Goal: Task Accomplishment & Management: Manage account settings

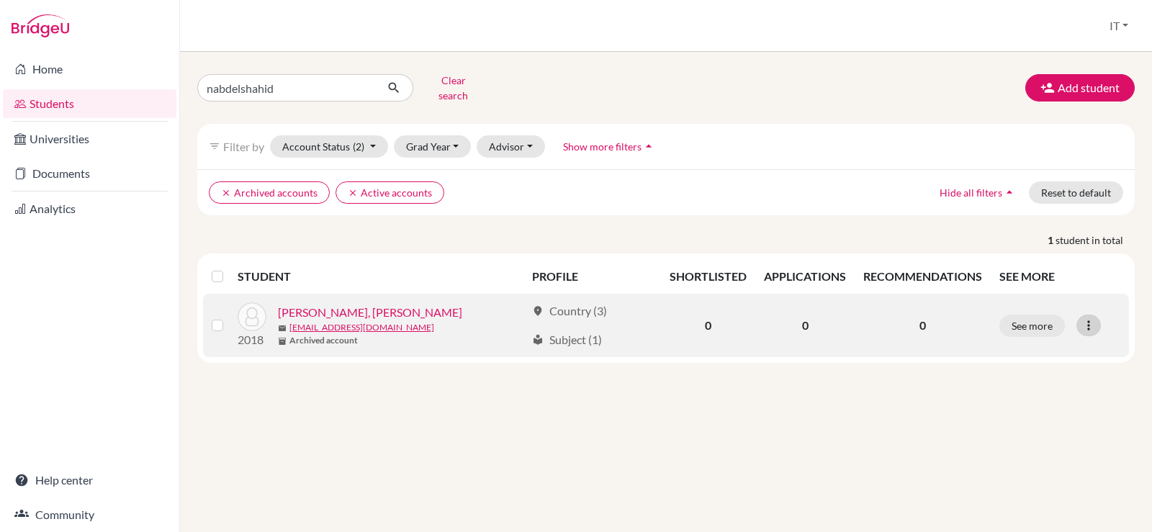
click at [1084, 320] on icon at bounding box center [1088, 325] width 14 height 14
click at [1045, 344] on button "Edit student" at bounding box center [1026, 355] width 114 height 23
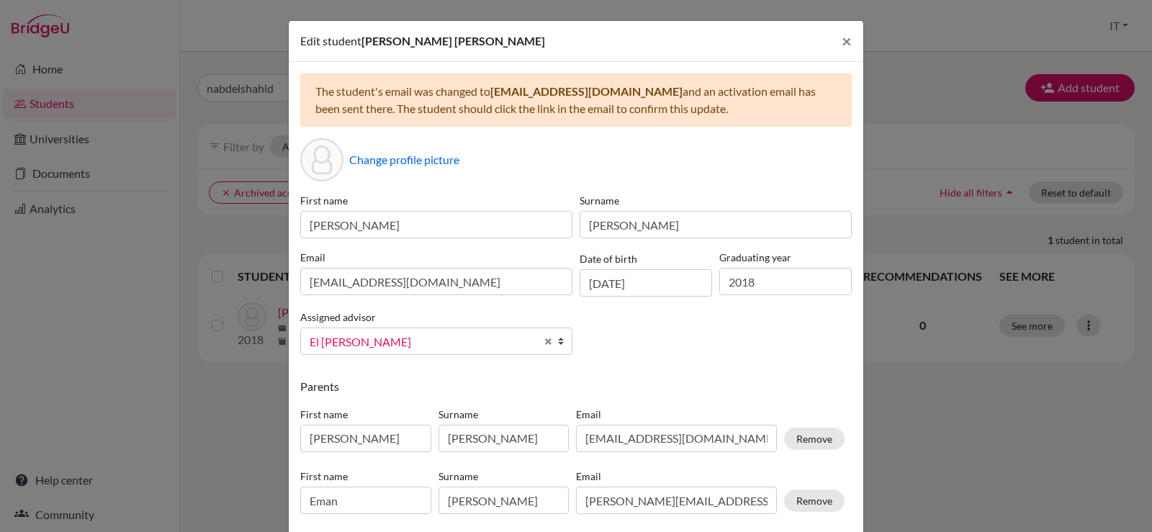
drag, startPoint x: 672, startPoint y: 94, endPoint x: 487, endPoint y: 95, distance: 184.3
click at [487, 95] on div "The student's email was changed to [EMAIL_ADDRESS][DOMAIN_NAME] and an activati…" at bounding box center [575, 99] width 551 height 53
click at [842, 40] on span "×" at bounding box center [847, 40] width 10 height 21
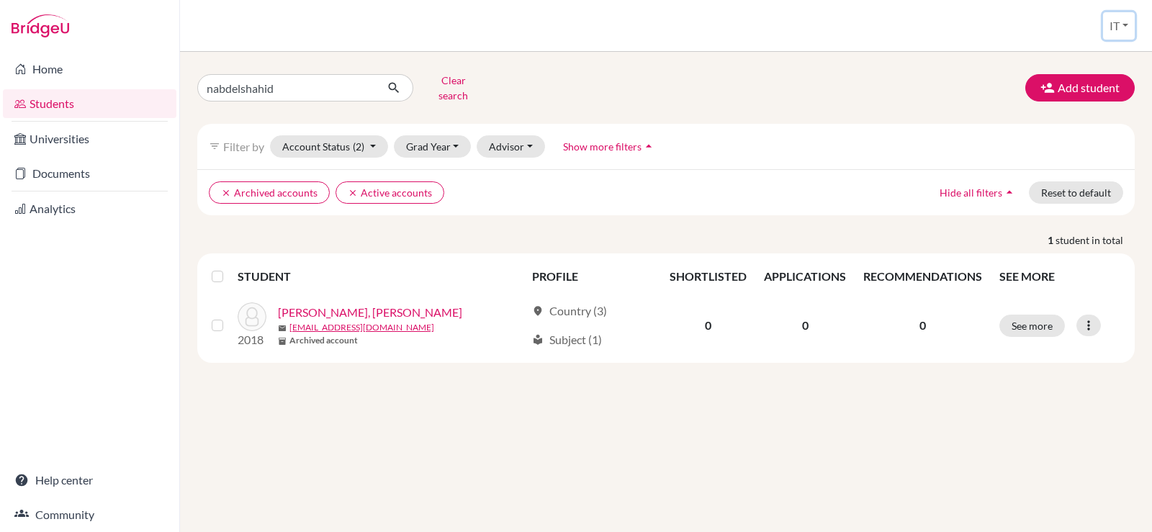
click at [1124, 12] on button "IT" at bounding box center [1119, 25] width 32 height 27
click at [1042, 84] on link "School Settings" at bounding box center [1080, 82] width 114 height 23
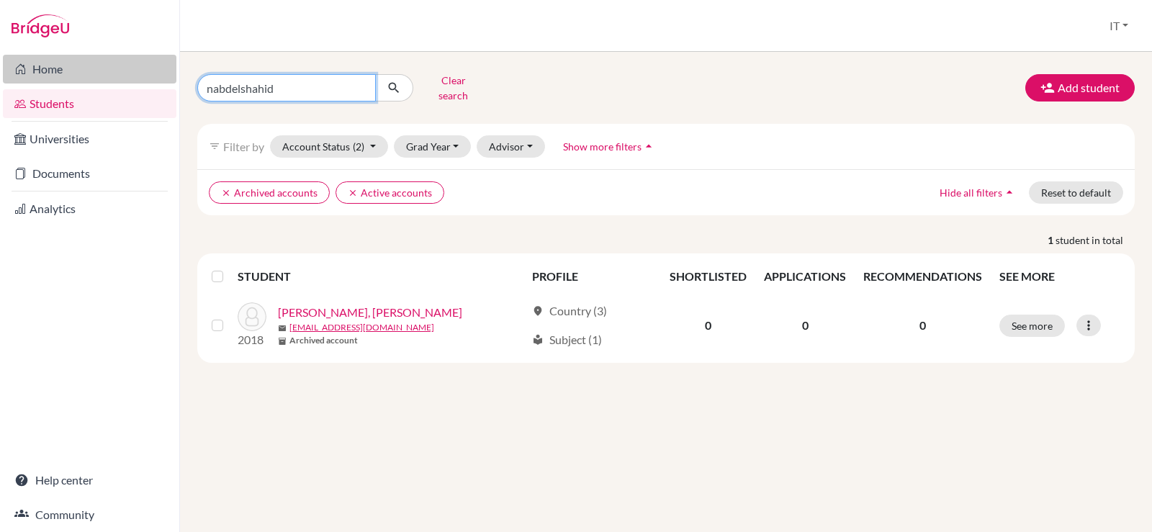
drag, startPoint x: 279, startPoint y: 76, endPoint x: 124, endPoint y: 70, distance: 155.6
click at [124, 70] on div "Home Students Universities Documents Analytics Help center Community Students o…" at bounding box center [576, 266] width 1152 height 532
type input "[EMAIL_ADDRESS][DOMAIN_NAME]"
click button "submit" at bounding box center [394, 87] width 38 height 27
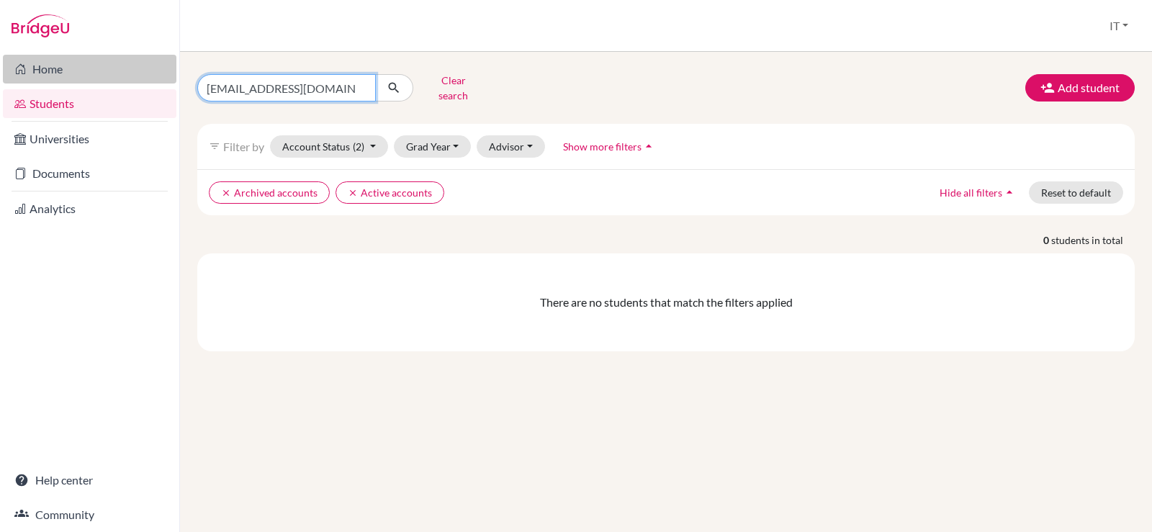
drag, startPoint x: 315, startPoint y: 62, endPoint x: 130, endPoint y: 78, distance: 185.7
click at [130, 78] on div "Home Students Universities Documents Analytics Help center Community Students o…" at bounding box center [576, 266] width 1152 height 532
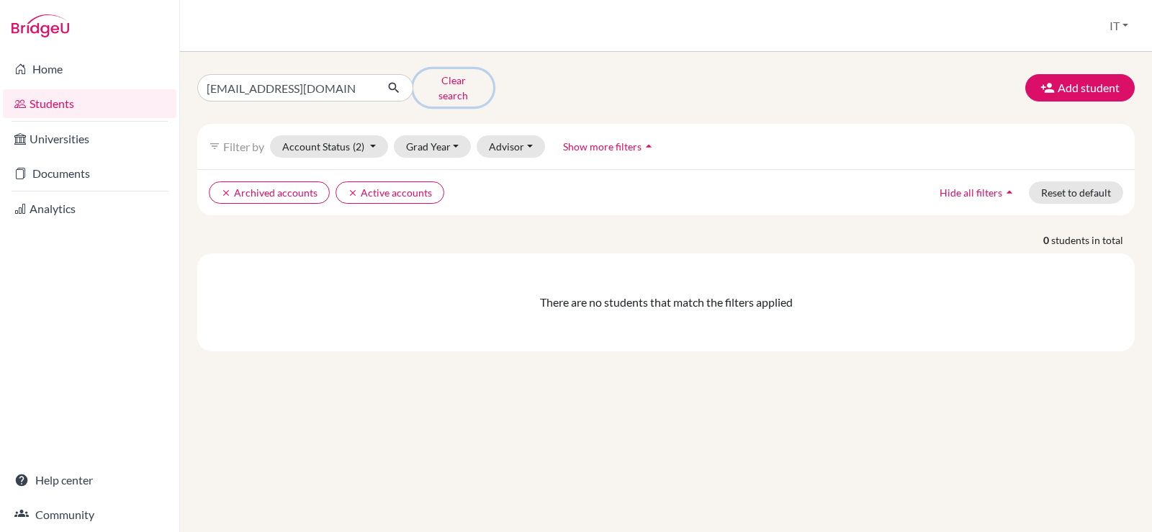
click at [452, 73] on button "Clear search" at bounding box center [453, 87] width 80 height 37
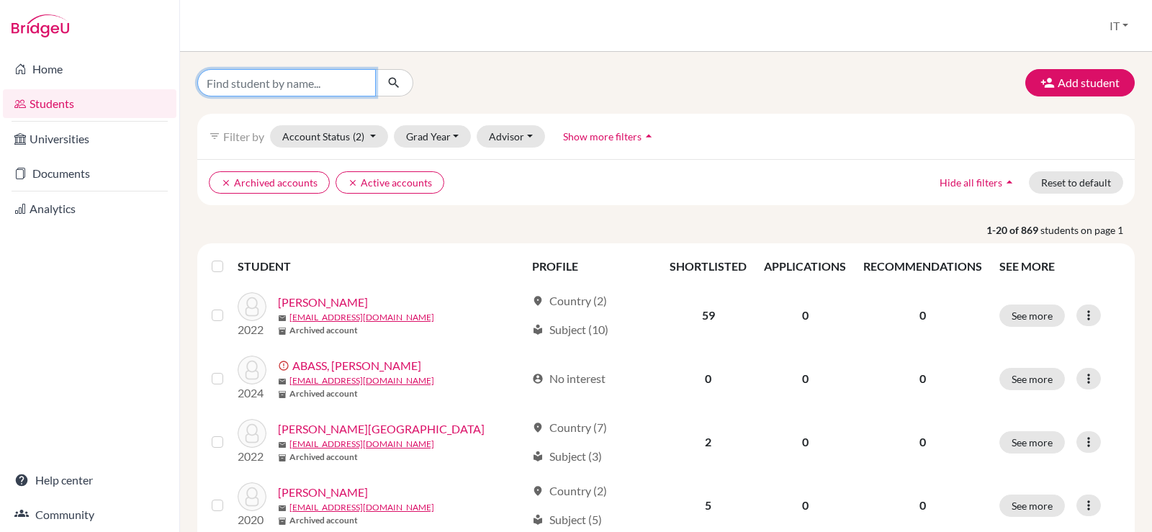
click at [252, 80] on input "Find student by name..." at bounding box center [286, 82] width 179 height 27
type input "talia"
click button "submit" at bounding box center [394, 82] width 38 height 27
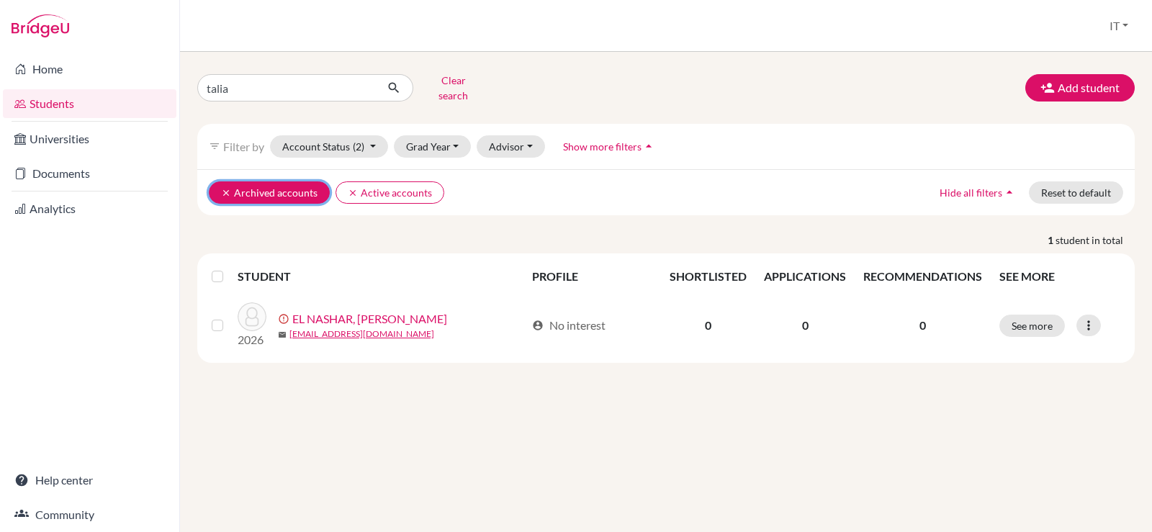
click at [227, 188] on icon "clear" at bounding box center [226, 193] width 10 height 10
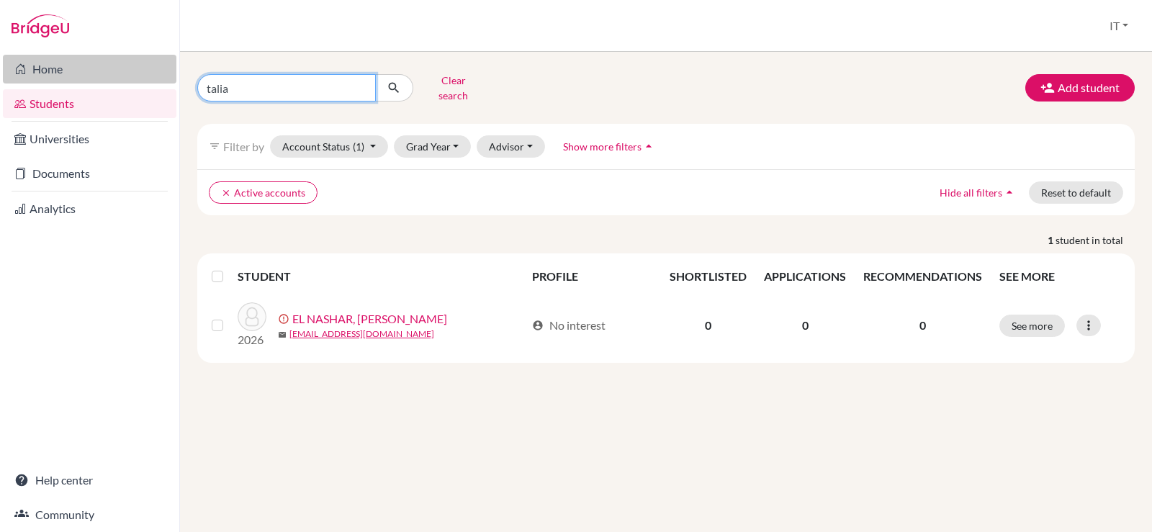
drag, startPoint x: 300, startPoint y: 87, endPoint x: 82, endPoint y: 81, distance: 218.2
click at [82, 81] on div "Home Students Universities Documents Analytics Help center Community Students o…" at bounding box center [576, 266] width 1152 height 532
paste input "EL MOGHAZY"
type input "EL MOGHAZY"
click button "submit" at bounding box center [394, 87] width 38 height 27
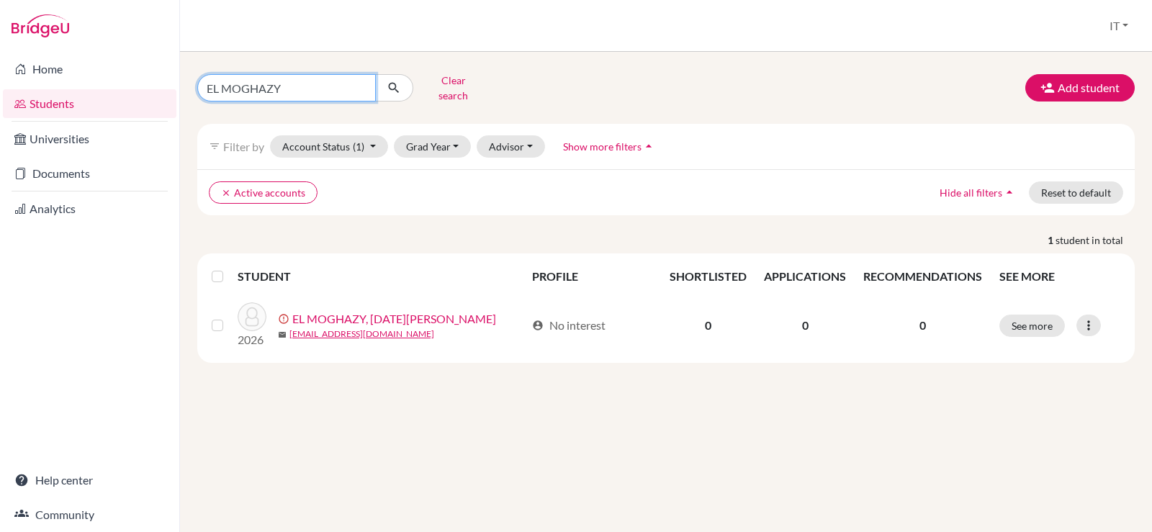
click at [357, 85] on input "EL MOGHAZY" at bounding box center [286, 87] width 179 height 27
paste input "[PERSON_NAME]"
type input "[PERSON_NAME]"
click button "submit" at bounding box center [394, 87] width 38 height 27
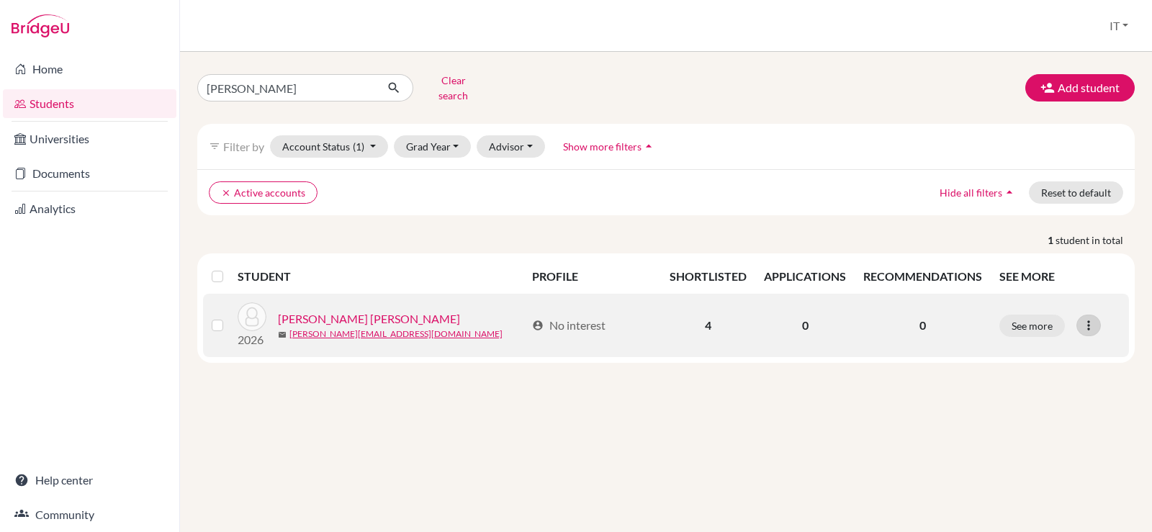
click at [1090, 318] on icon at bounding box center [1088, 325] width 14 height 14
click at [229, 317] on label at bounding box center [229, 317] width 0 height 0
click at [0, 0] on input "checkbox" at bounding box center [0, 0] width 0 height 0
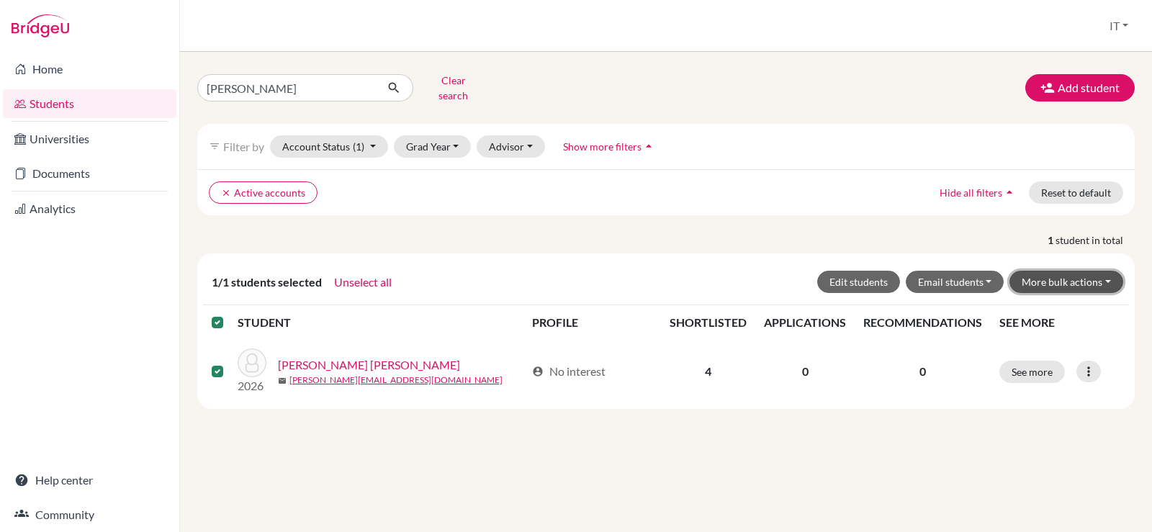
click at [1104, 273] on button "More bulk actions" at bounding box center [1066, 282] width 114 height 22
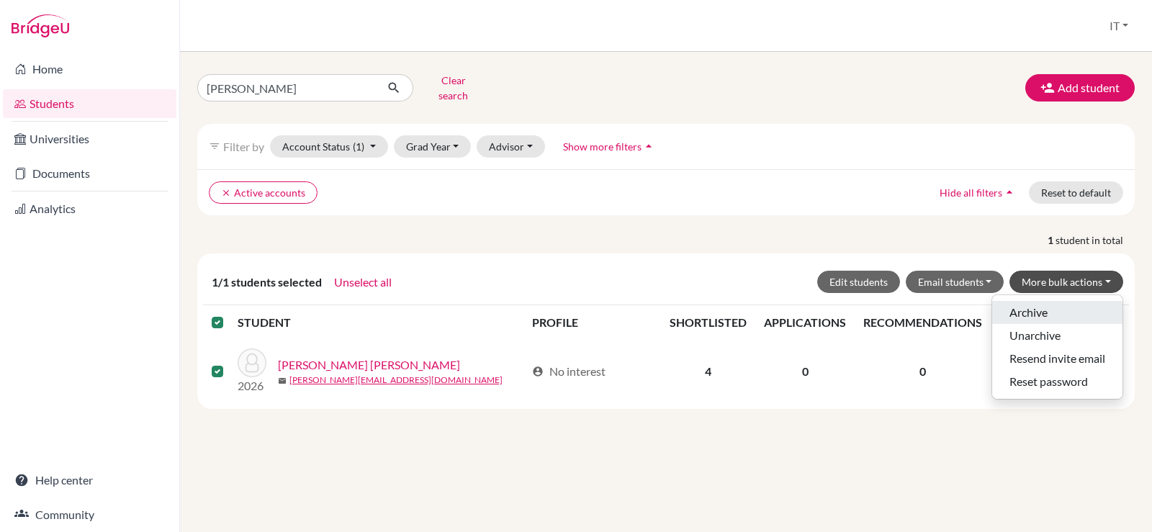
click at [1054, 301] on button "Archive" at bounding box center [1057, 312] width 130 height 23
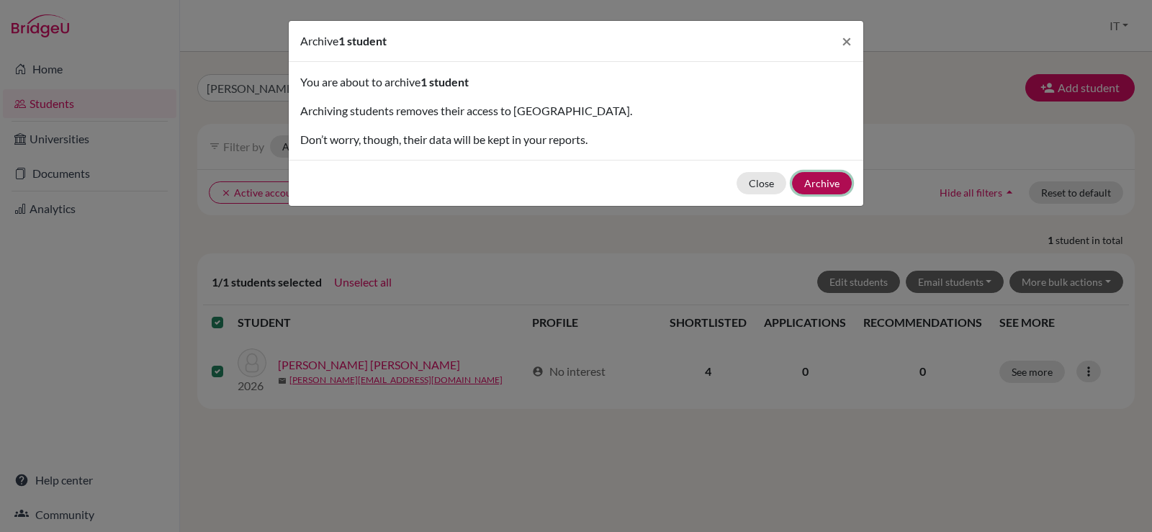
click at [824, 179] on button "Archive" at bounding box center [822, 183] width 60 height 22
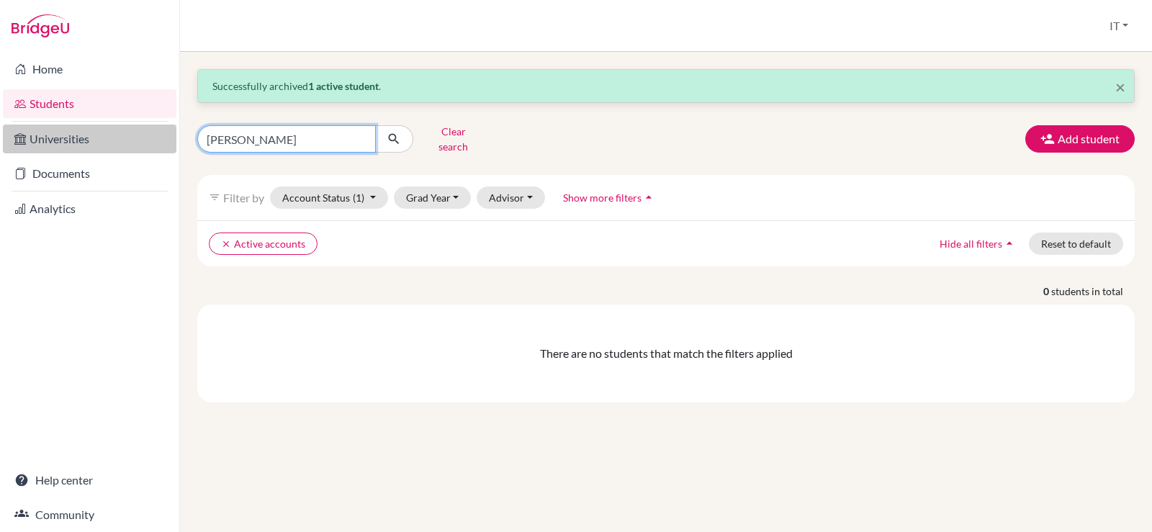
drag, startPoint x: 276, startPoint y: 132, endPoint x: 153, endPoint y: 133, distance: 122.4
click at [153, 133] on div "Home Students Universities Documents Analytics Help center Community Students o…" at bounding box center [576, 266] width 1152 height 532
paste input "[PERSON_NAME]"
type input "[PERSON_NAME]"
click button "submit" at bounding box center [394, 138] width 38 height 27
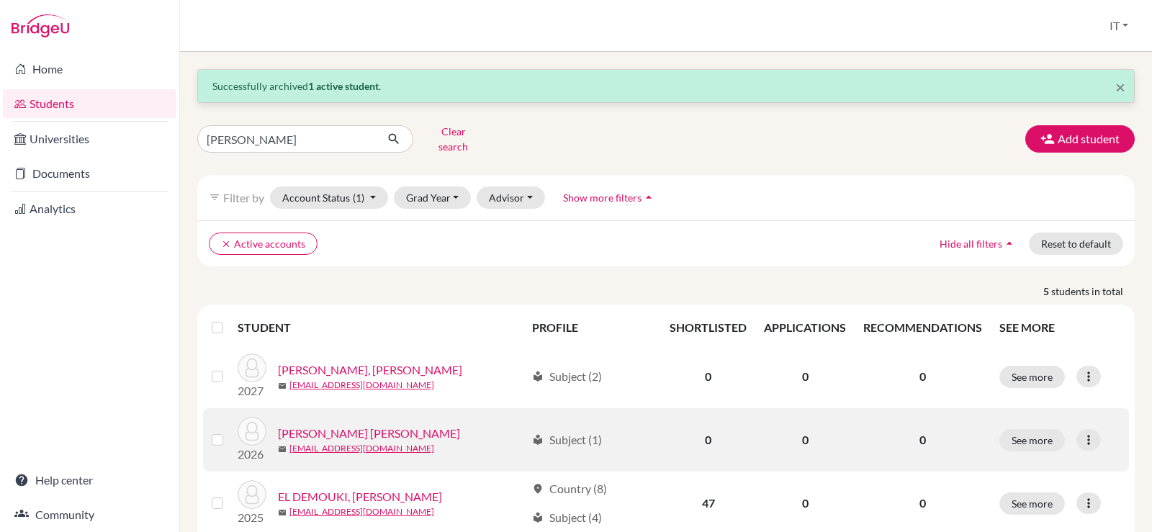
scroll to position [72, 0]
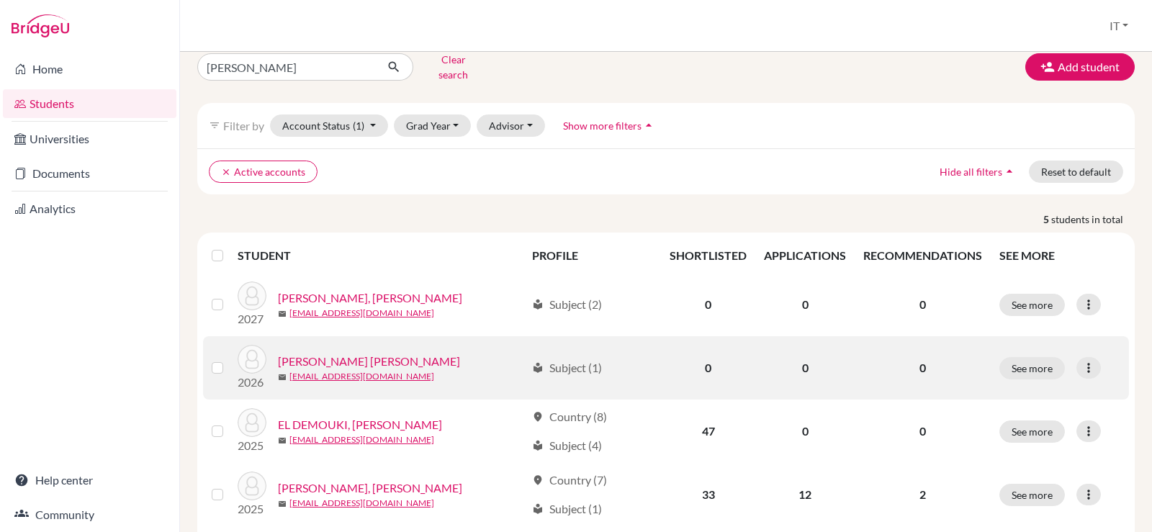
click at [229, 359] on label at bounding box center [229, 359] width 0 height 0
click at [0, 0] on input "checkbox" at bounding box center [0, 0] width 0 height 0
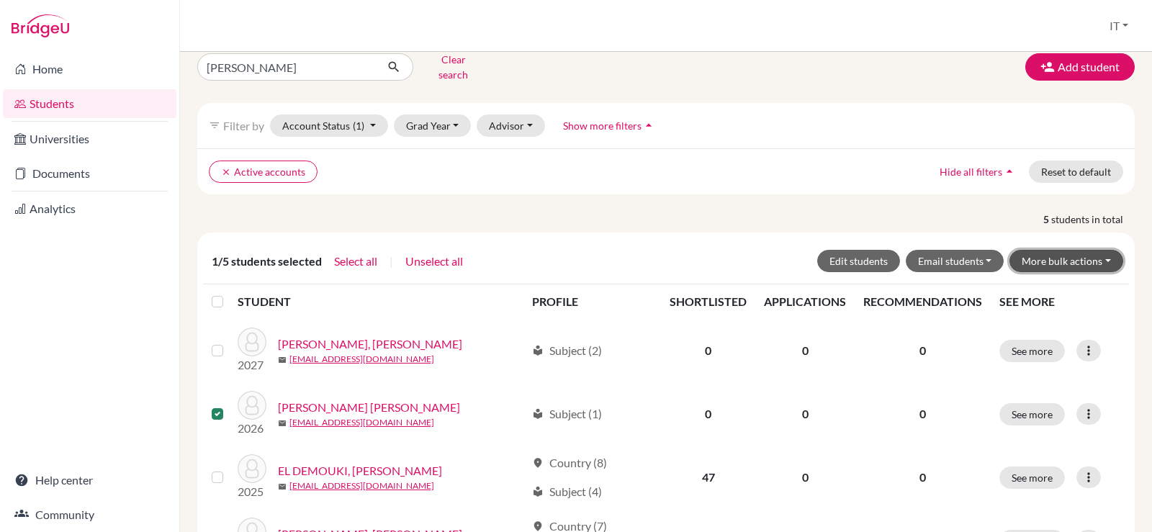
click at [1066, 253] on button "More bulk actions" at bounding box center [1066, 261] width 114 height 22
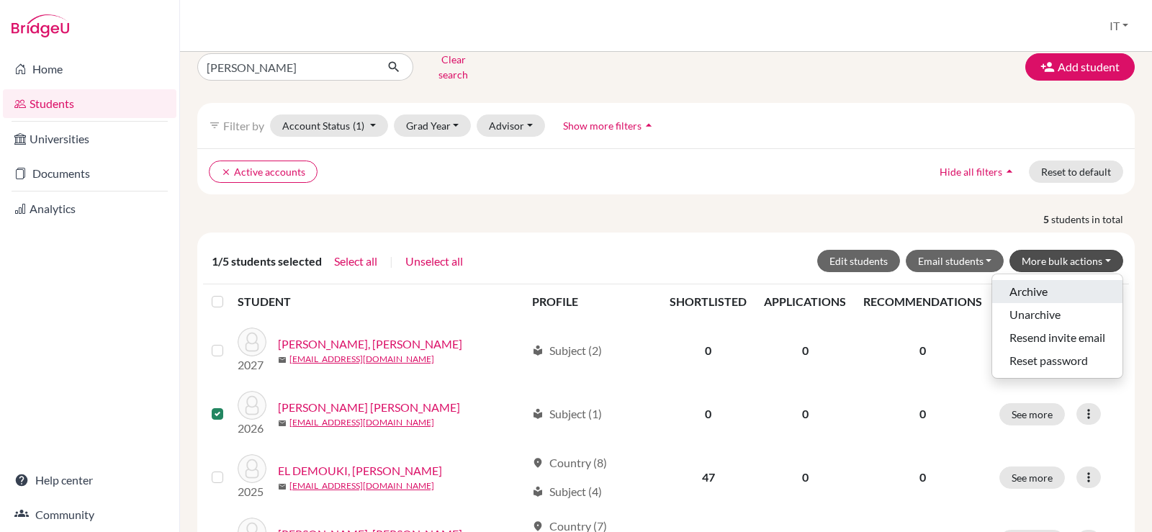
click at [1016, 285] on button "Archive" at bounding box center [1057, 291] width 130 height 23
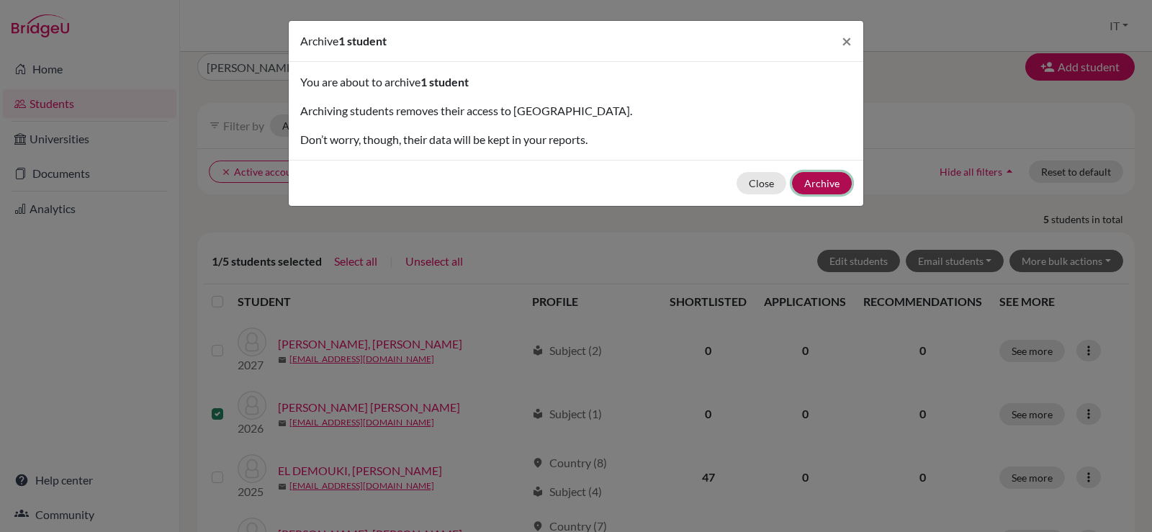
click at [826, 188] on button "Archive" at bounding box center [822, 183] width 60 height 22
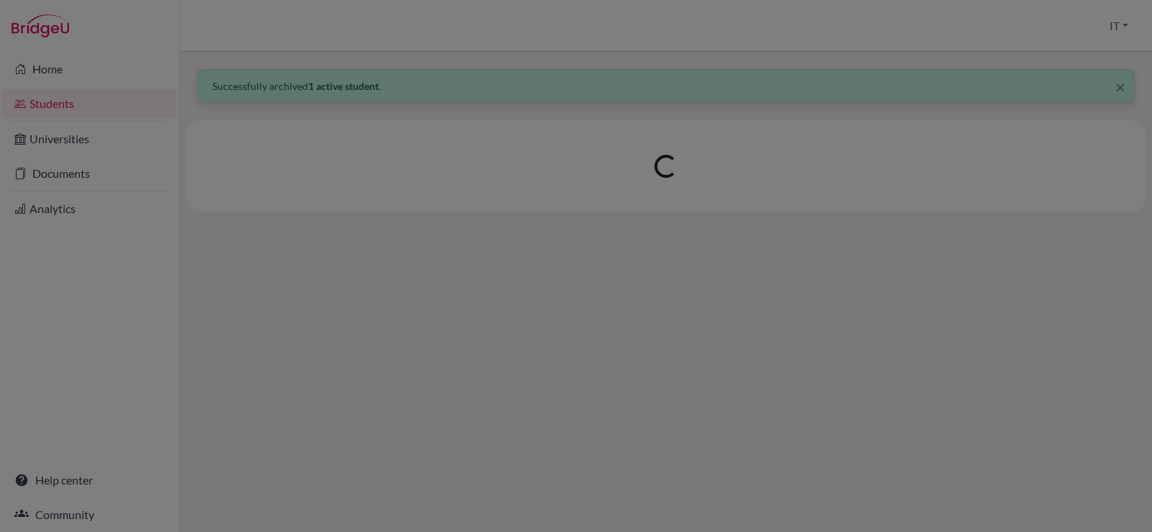
scroll to position [0, 0]
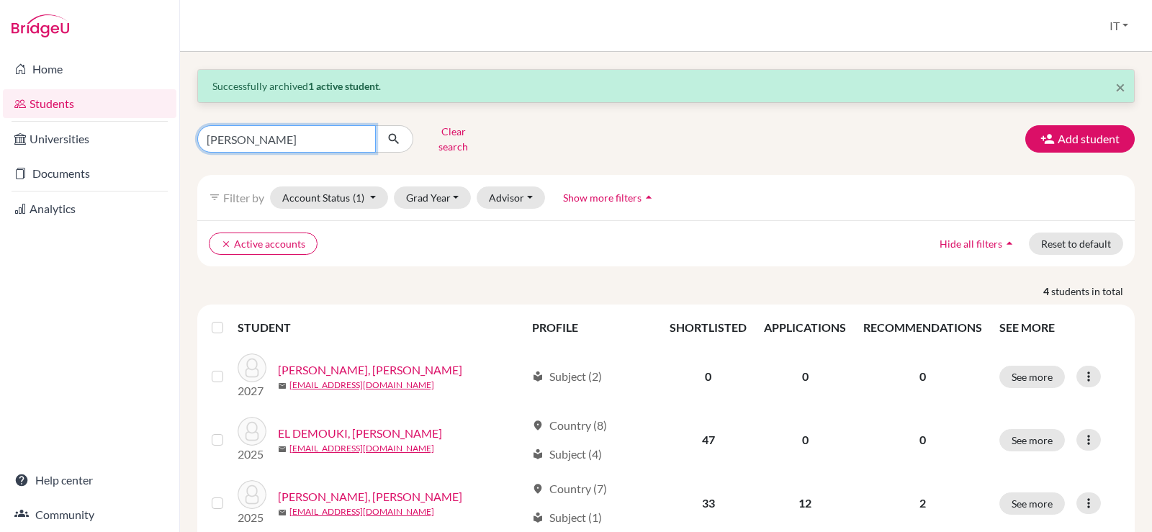
drag, startPoint x: 341, startPoint y: 127, endPoint x: 146, endPoint y: 119, distance: 195.3
click at [146, 119] on div "Home Students Universities Documents Analytics Help center Community Students o…" at bounding box center [576, 266] width 1152 height 532
paste input "[PERSON_NAME]"
type input "[PERSON_NAME]"
click button "submit" at bounding box center [394, 138] width 38 height 27
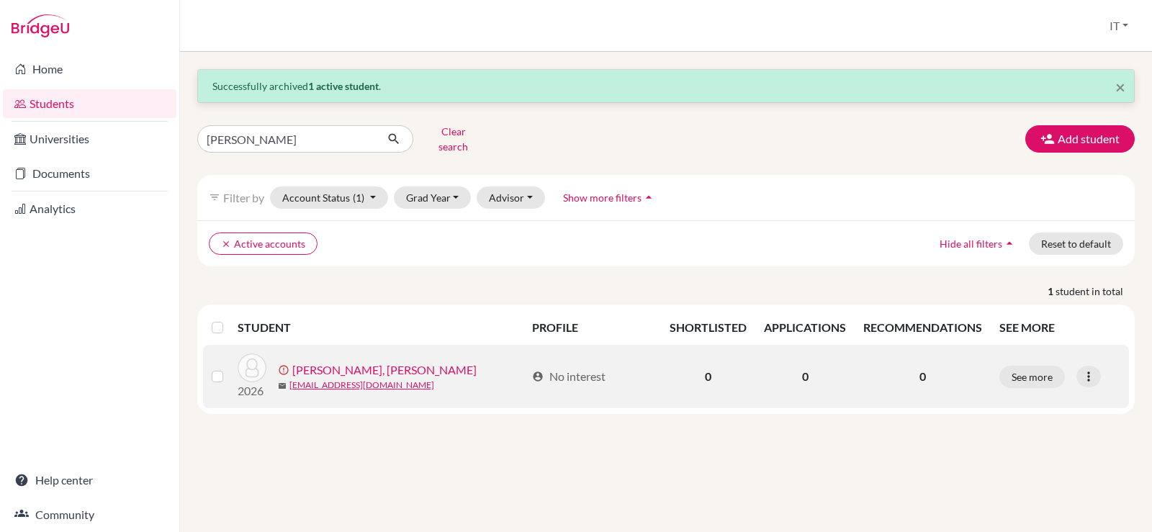
click at [229, 368] on label at bounding box center [229, 368] width 0 height 0
click at [0, 0] on input "checkbox" at bounding box center [0, 0] width 0 height 0
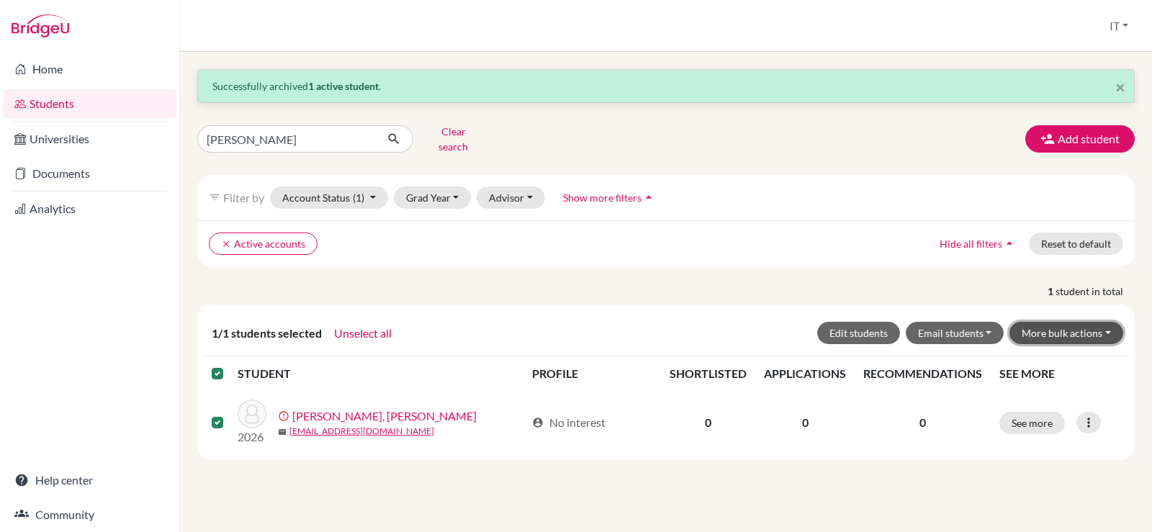
click at [1076, 328] on button "More bulk actions" at bounding box center [1066, 333] width 114 height 22
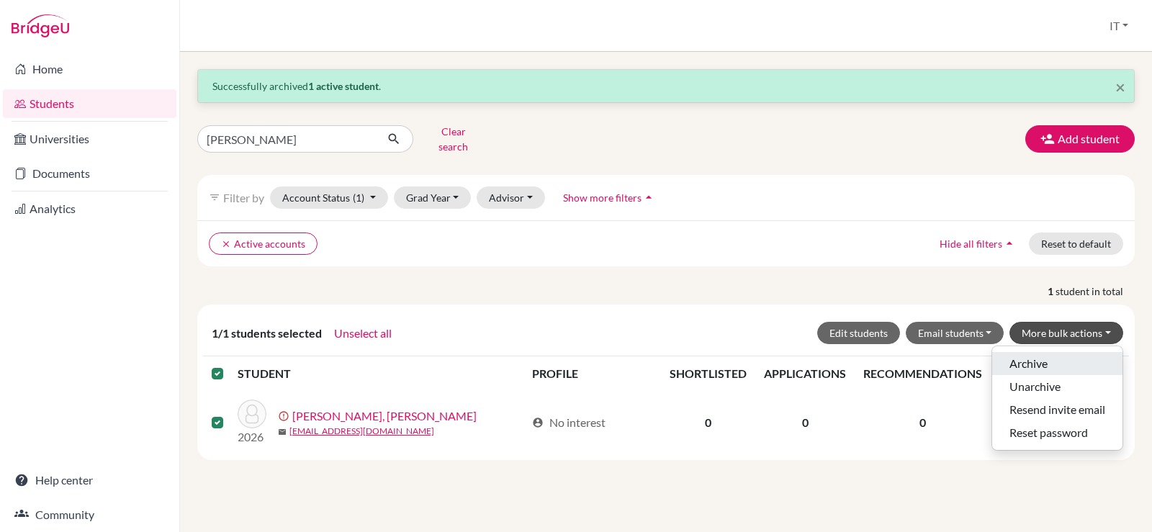
click at [1032, 357] on button "Archive" at bounding box center [1057, 363] width 130 height 23
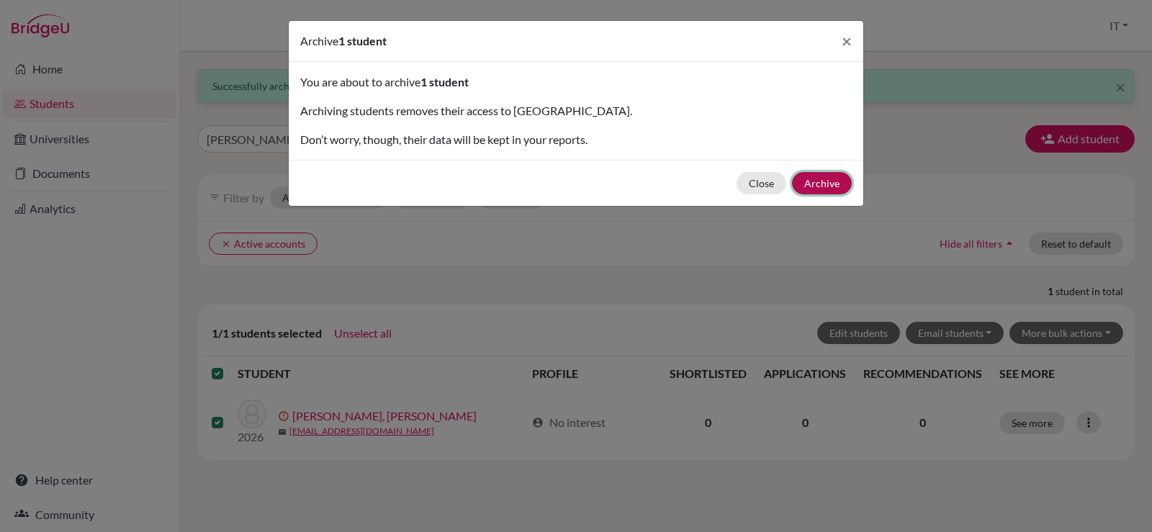
click at [821, 188] on button "Archive" at bounding box center [822, 183] width 60 height 22
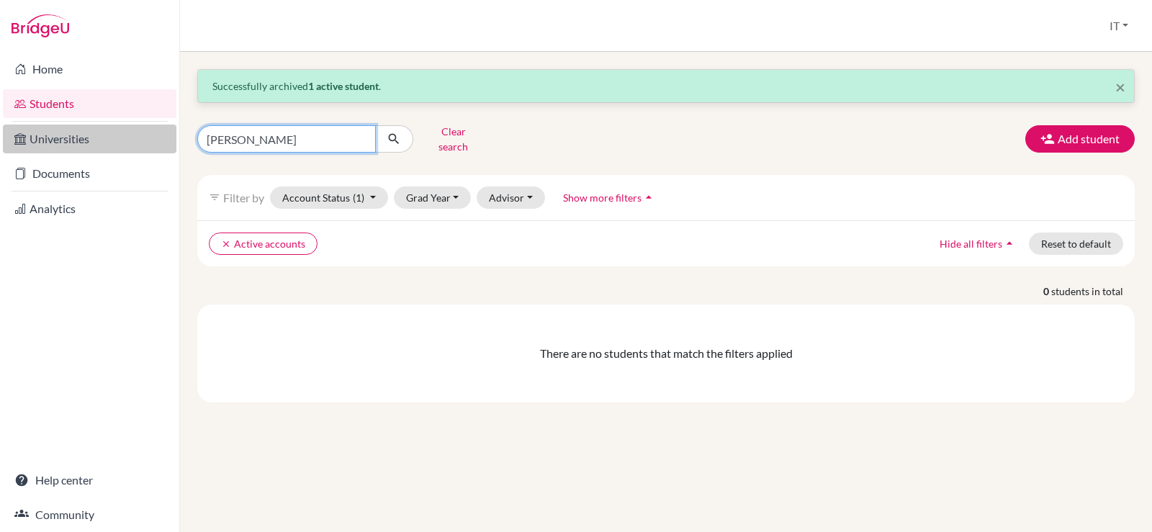
drag, startPoint x: 202, startPoint y: 148, endPoint x: 128, endPoint y: 150, distance: 74.2
click at [128, 150] on div "Home Students Universities Documents Analytics Help center Community Students o…" at bounding box center [576, 266] width 1152 height 532
paste input "[PERSON_NAME]"
type input "[PERSON_NAME]"
click button "submit" at bounding box center [394, 138] width 38 height 27
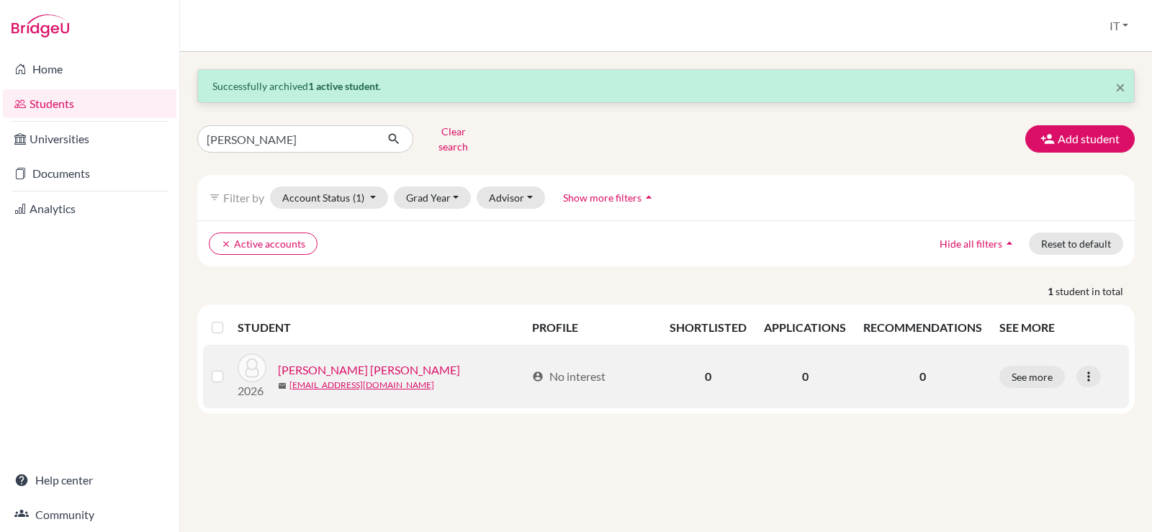
click at [217, 372] on div at bounding box center [220, 376] width 17 height 17
click at [229, 368] on label at bounding box center [229, 368] width 0 height 0
click at [0, 0] on input "checkbox" at bounding box center [0, 0] width 0 height 0
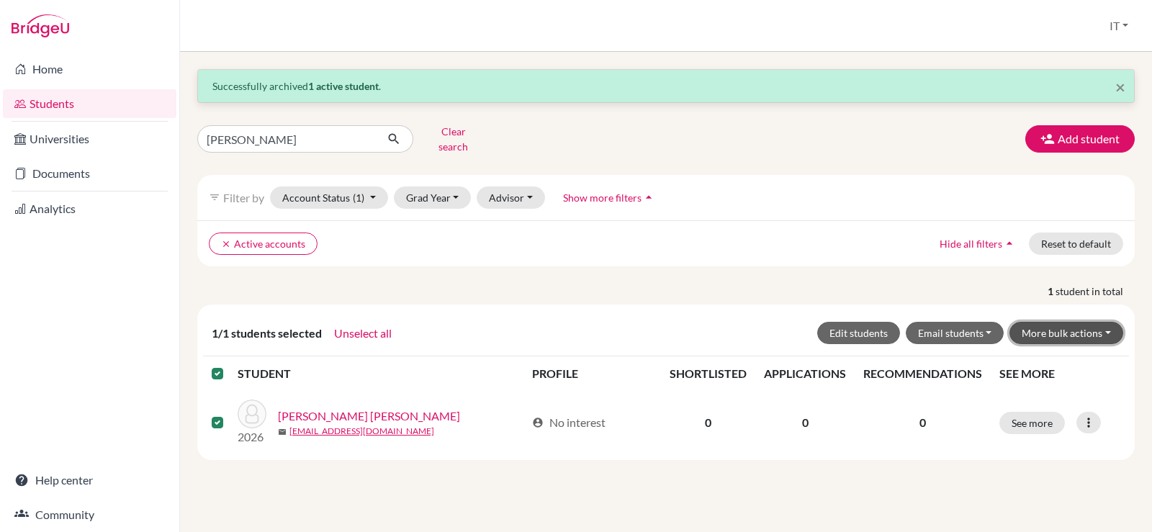
click at [1048, 322] on button "More bulk actions" at bounding box center [1066, 333] width 114 height 22
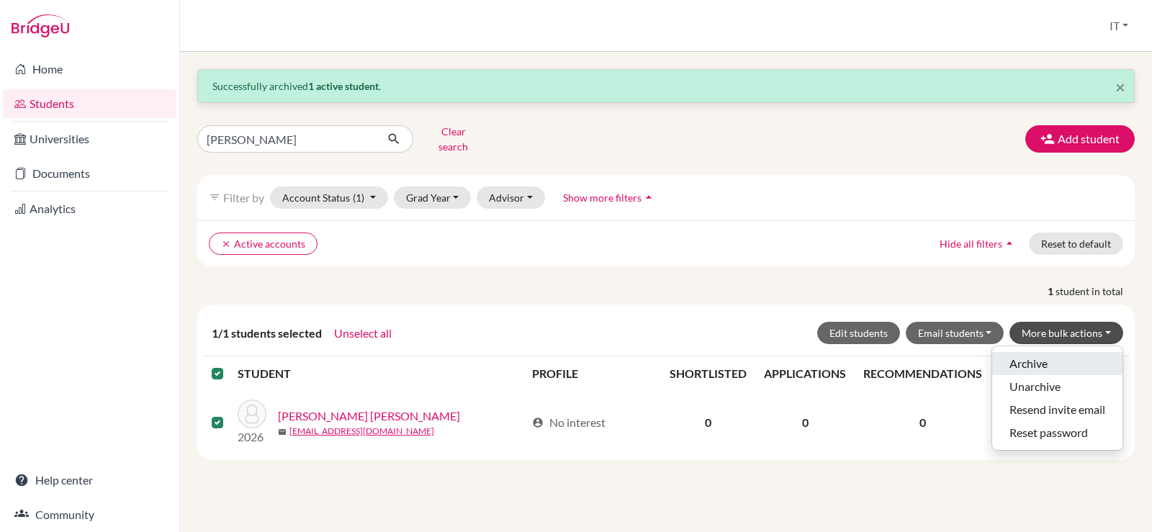
click at [1039, 352] on button "Archive" at bounding box center [1057, 363] width 130 height 23
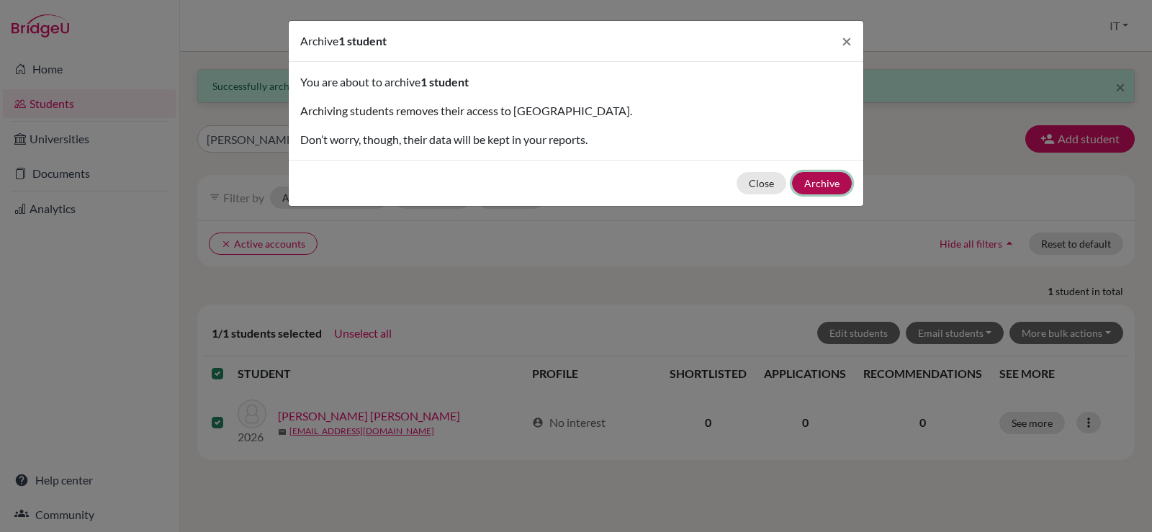
click at [830, 188] on button "Archive" at bounding box center [822, 183] width 60 height 22
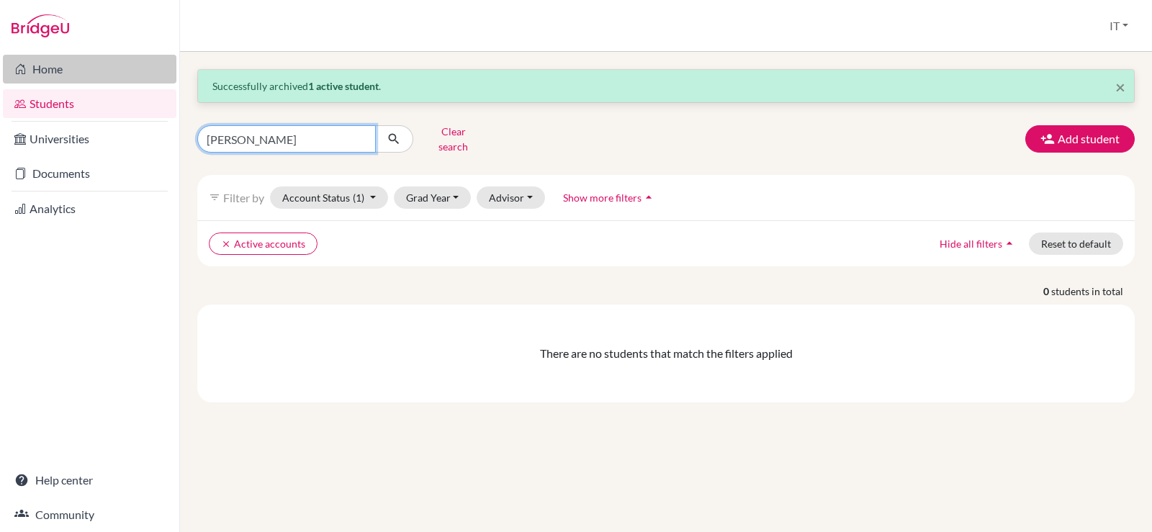
drag, startPoint x: 328, startPoint y: 130, endPoint x: 46, endPoint y: 80, distance: 285.8
click at [46, 80] on div "Home Students Universities Documents Analytics Help center Community Students o…" at bounding box center [576, 266] width 1152 height 532
paste input "[PERSON_NAME]"
type input "[PERSON_NAME]"
click button "submit" at bounding box center [394, 138] width 38 height 27
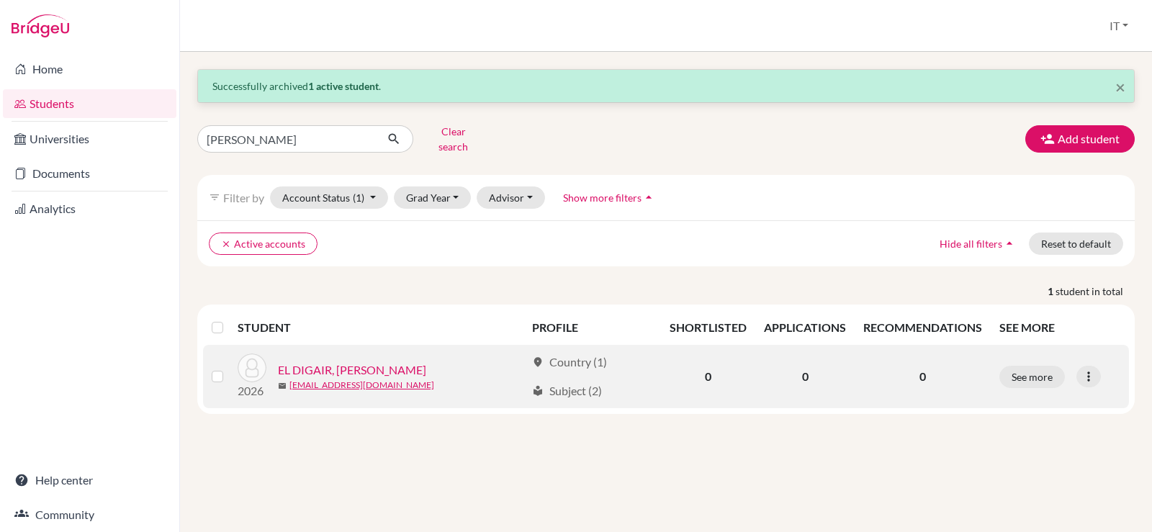
click at [229, 368] on label at bounding box center [229, 368] width 0 height 0
click at [0, 0] on input "checkbox" at bounding box center [0, 0] width 0 height 0
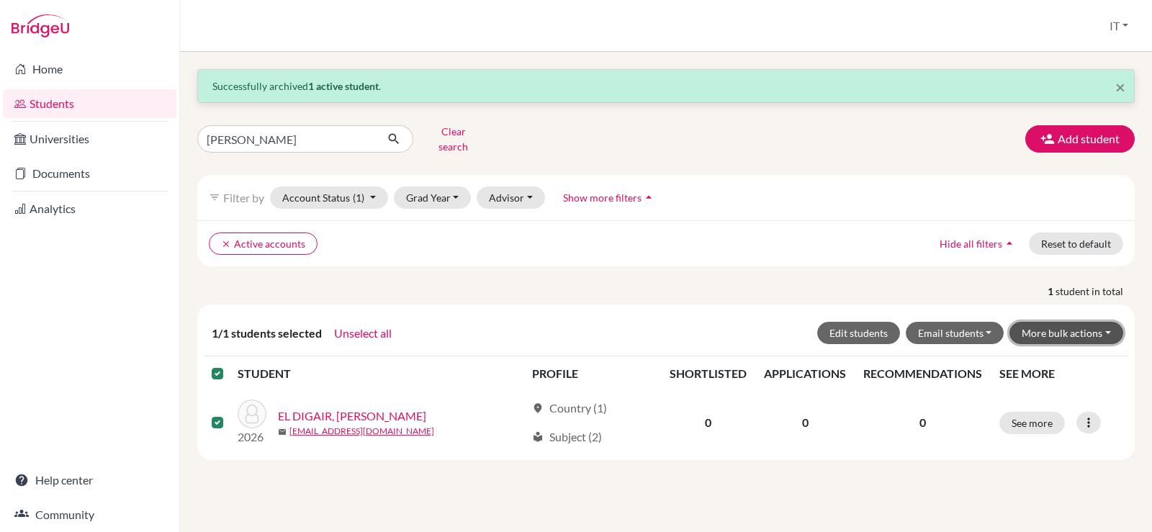
click at [1062, 322] on button "More bulk actions" at bounding box center [1066, 333] width 114 height 22
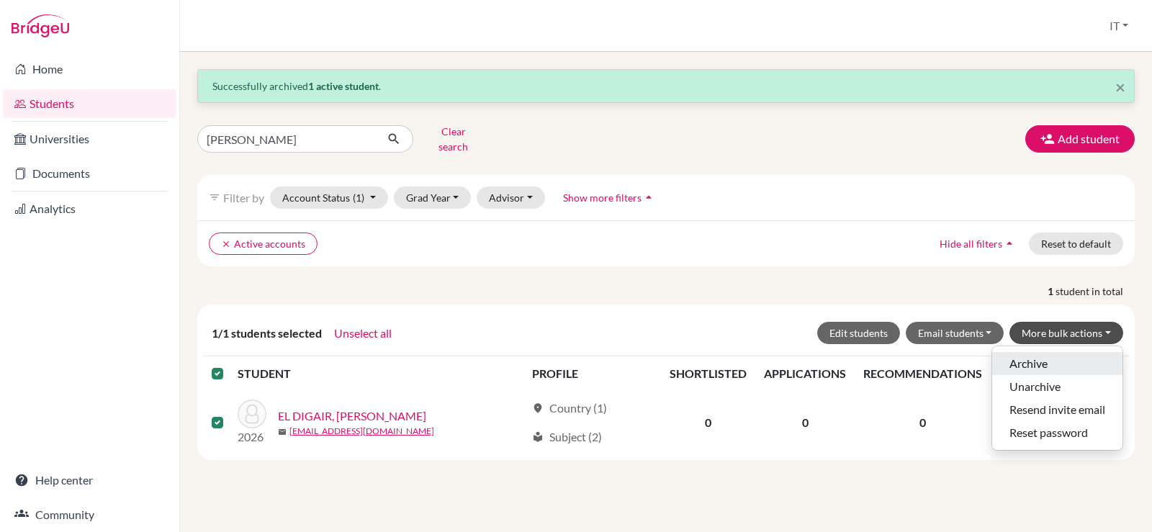
click at [1011, 352] on button "Archive" at bounding box center [1057, 363] width 130 height 23
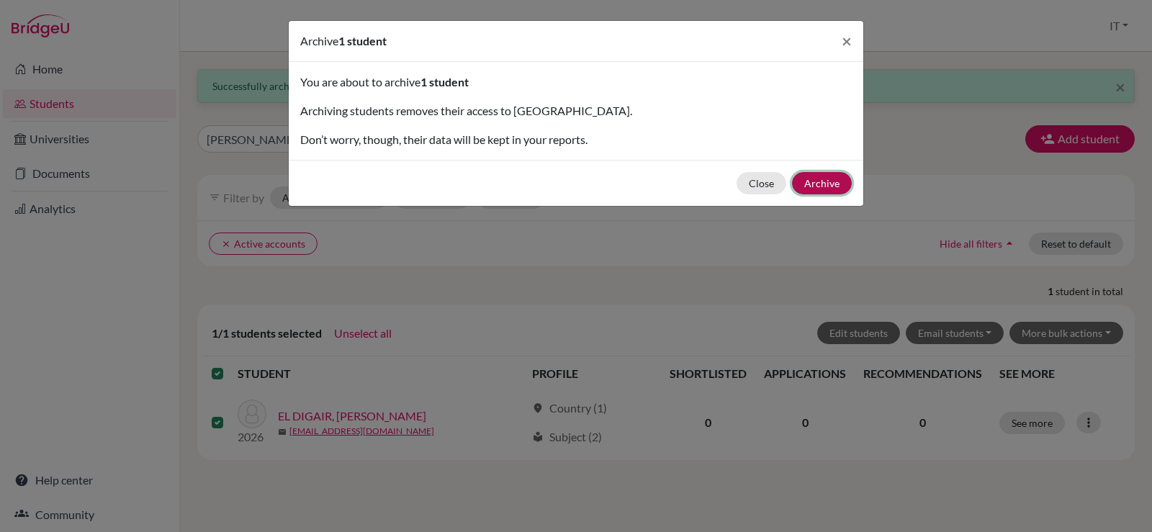
click at [826, 180] on button "Archive" at bounding box center [822, 183] width 60 height 22
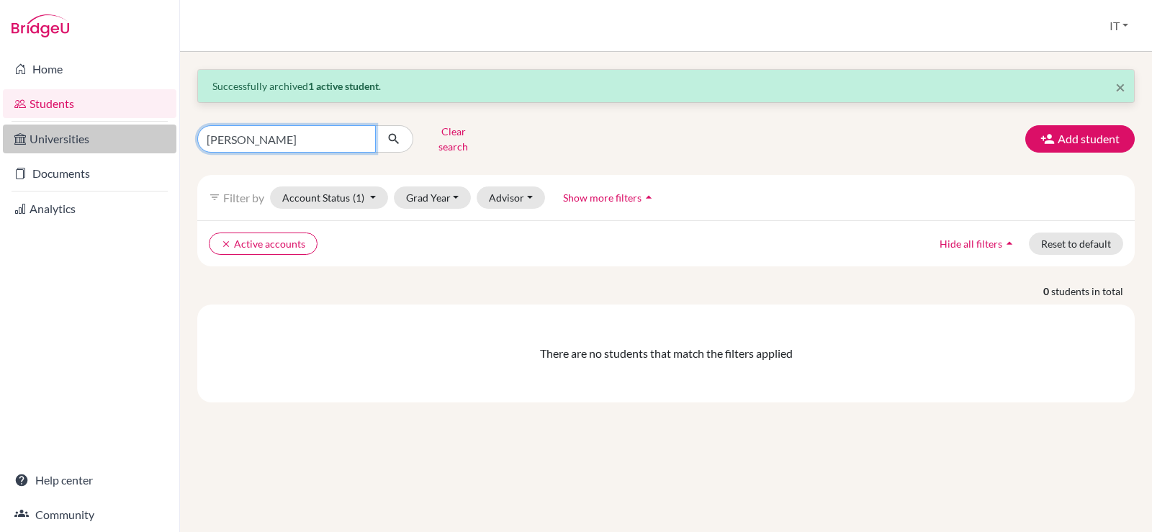
drag, startPoint x: 290, startPoint y: 135, endPoint x: 108, endPoint y: 135, distance: 182.1
click at [108, 135] on div "Home Students Universities Documents Analytics Help center Community Students o…" at bounding box center [576, 266] width 1152 height 532
paste input "[PERSON_NAME]"
type input "[PERSON_NAME]"
click button "submit" at bounding box center [394, 138] width 38 height 27
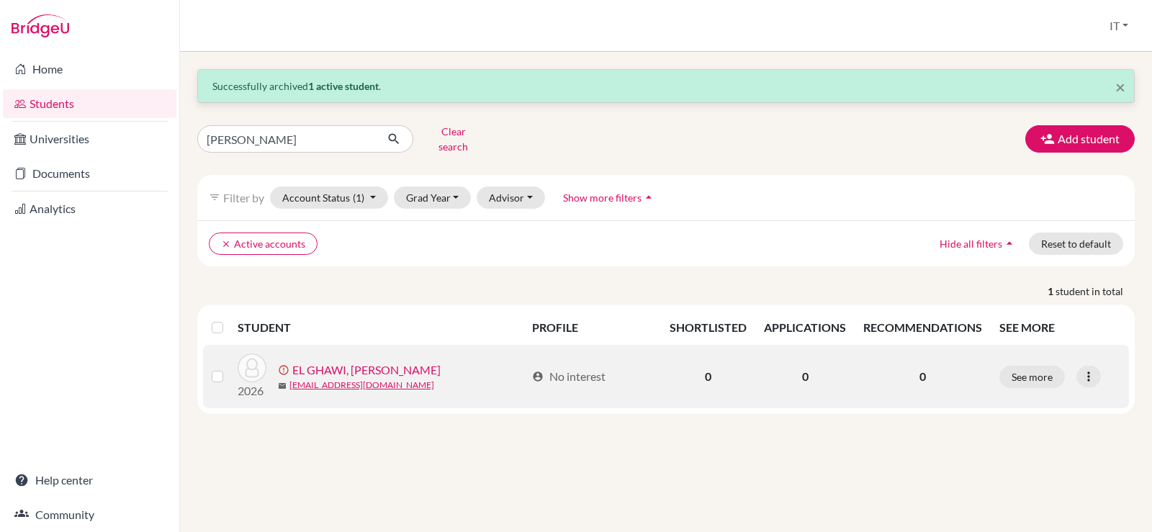
click at [229, 368] on label at bounding box center [229, 368] width 0 height 0
click at [0, 0] on input "checkbox" at bounding box center [0, 0] width 0 height 0
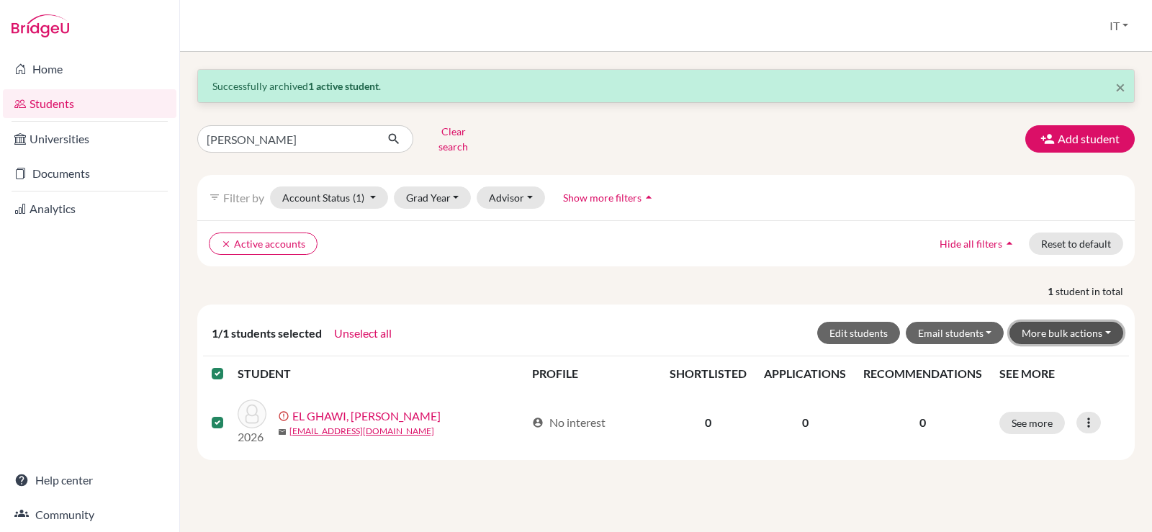
click at [1103, 327] on button "More bulk actions" at bounding box center [1066, 333] width 114 height 22
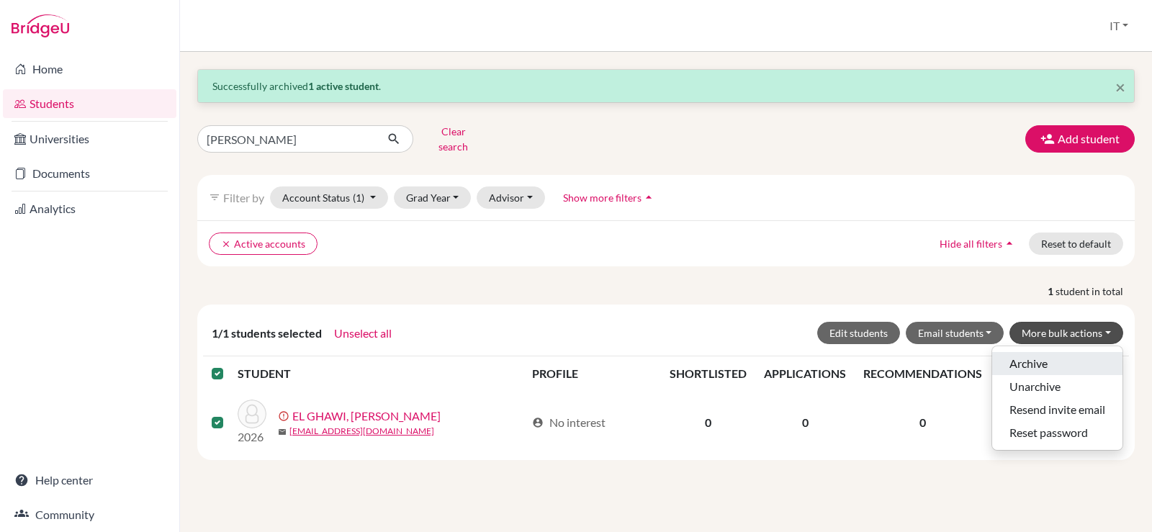
click at [1034, 352] on button "Archive" at bounding box center [1057, 363] width 130 height 23
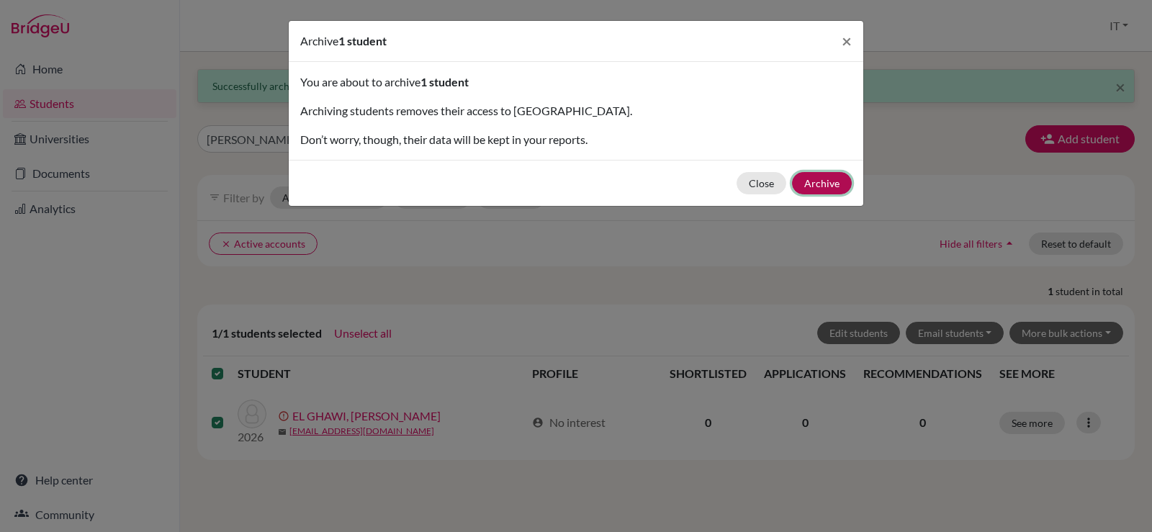
click at [817, 184] on button "Archive" at bounding box center [822, 183] width 60 height 22
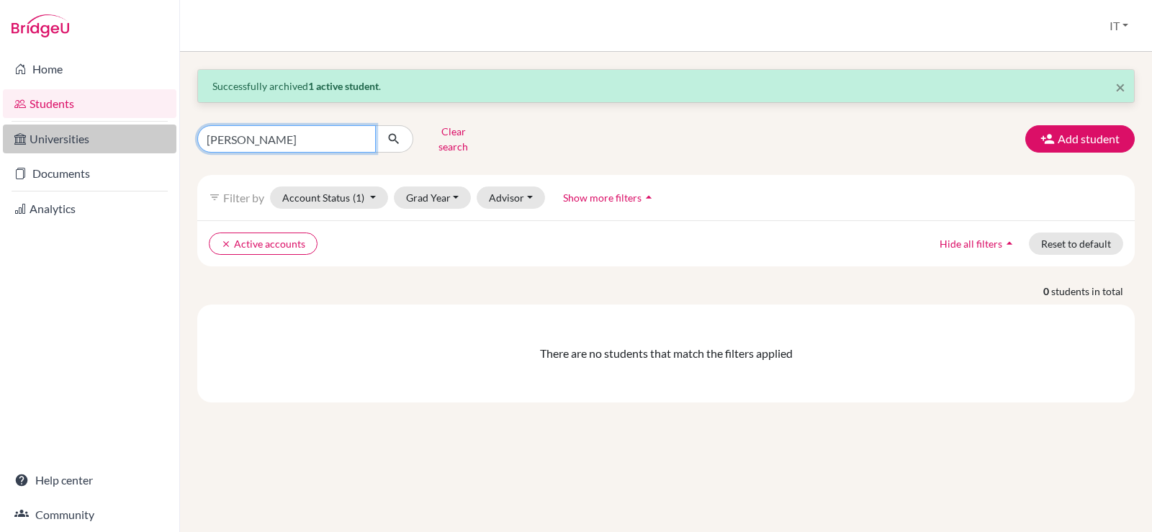
drag, startPoint x: 310, startPoint y: 137, endPoint x: 159, endPoint y: 133, distance: 151.2
click at [159, 133] on div "Home Students Universities Documents Analytics Help center Community Students o…" at bounding box center [576, 266] width 1152 height 532
paste input "[PERSON_NAME]"
type input "[PERSON_NAME]"
click button "submit" at bounding box center [394, 138] width 38 height 27
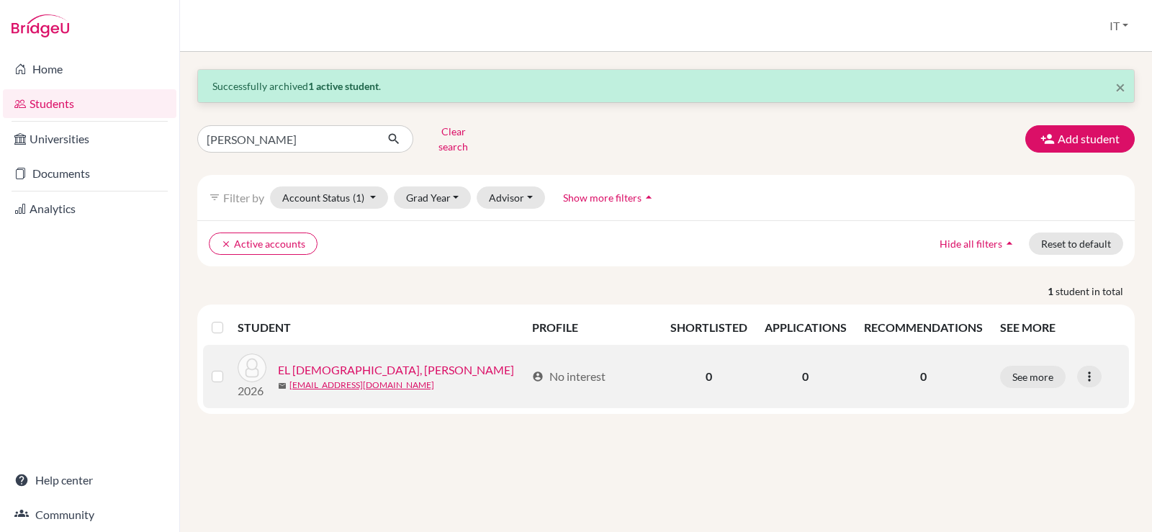
click at [211, 366] on td at bounding box center [220, 376] width 35 height 63
click at [229, 368] on label at bounding box center [229, 368] width 0 height 0
click at [0, 0] on input "checkbox" at bounding box center [0, 0] width 0 height 0
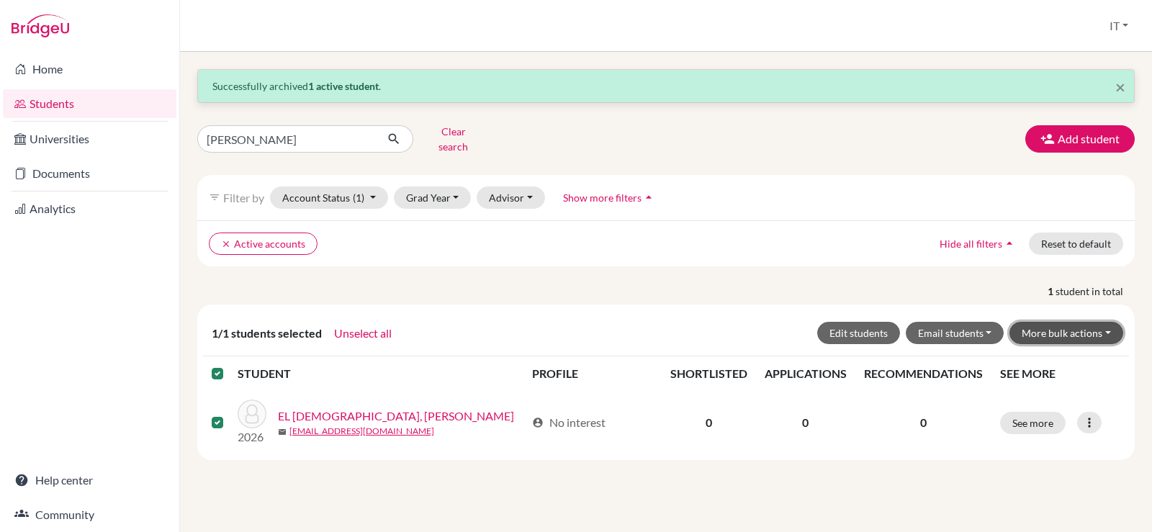
click at [1093, 322] on button "More bulk actions" at bounding box center [1066, 333] width 114 height 22
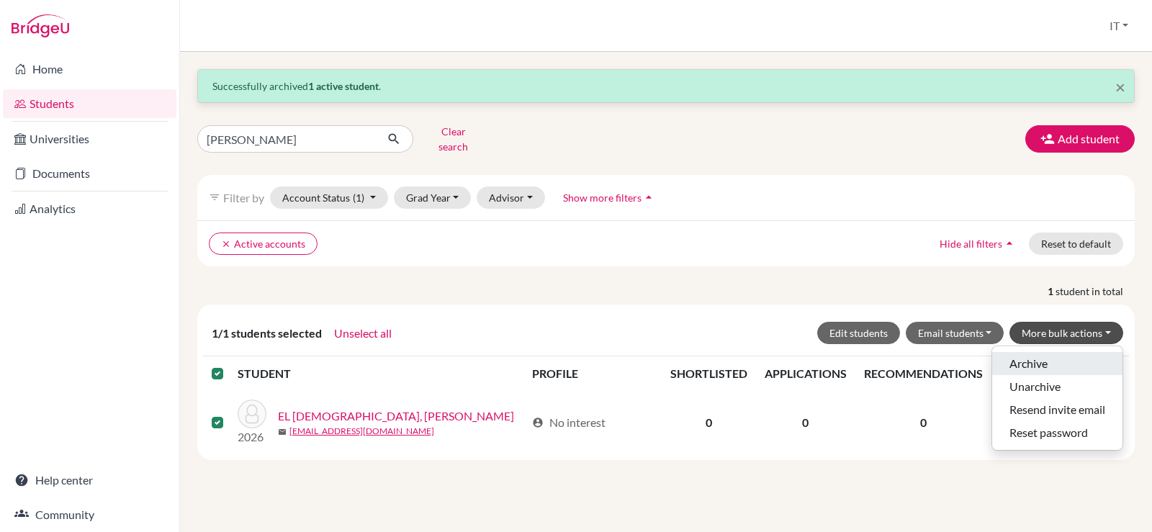
click at [1036, 356] on button "Archive" at bounding box center [1057, 363] width 130 height 23
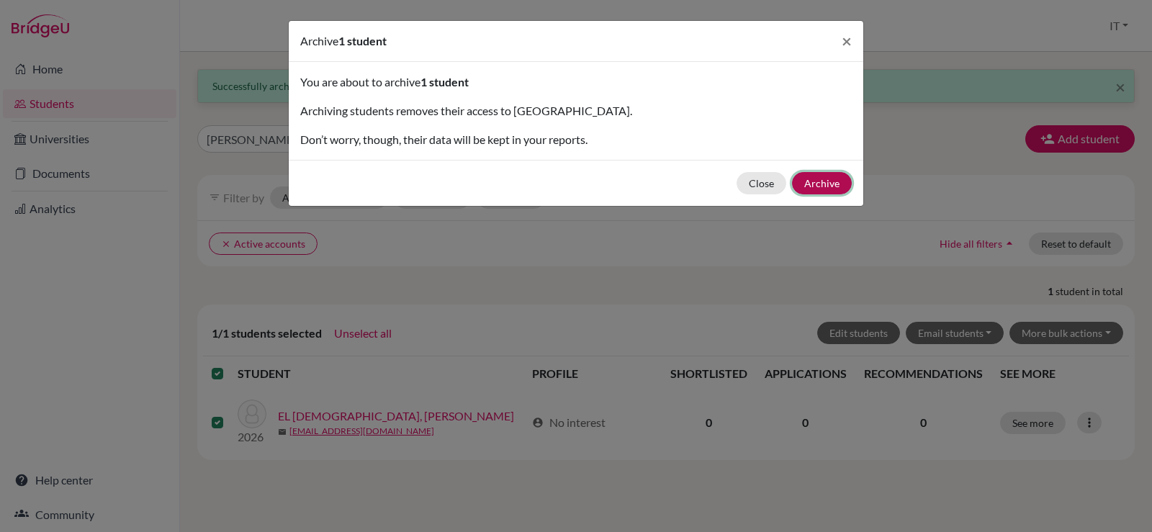
click at [826, 189] on button "Archive" at bounding box center [822, 183] width 60 height 22
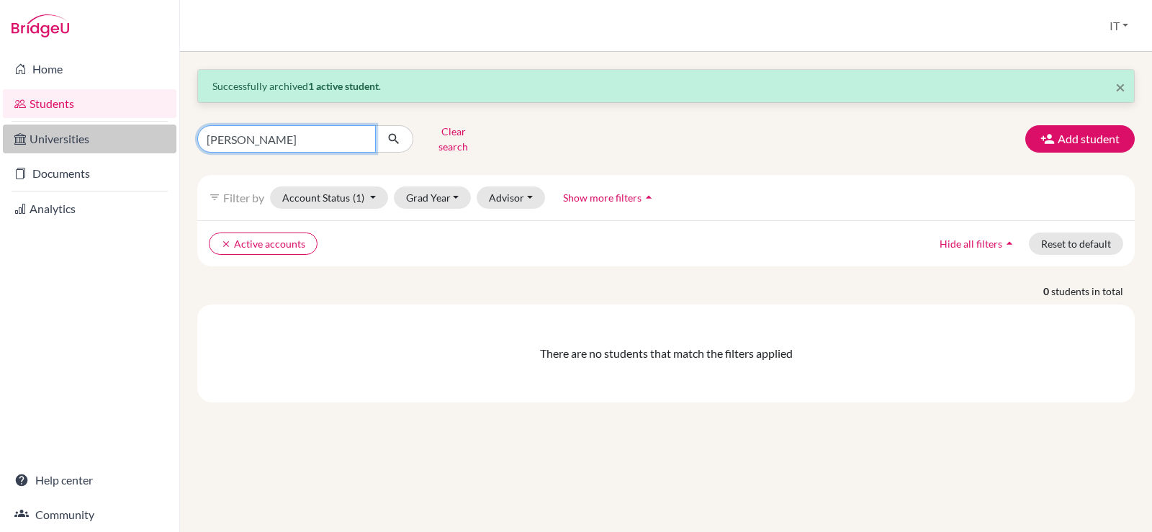
drag, startPoint x: 279, startPoint y: 133, endPoint x: 166, endPoint y: 137, distance: 113.8
click at [166, 137] on div "Home Students Universities Documents Analytics Help center Community Students o…" at bounding box center [576, 266] width 1152 height 532
paste input "[PERSON_NAME]"
type input "[PERSON_NAME]"
click button "submit" at bounding box center [394, 138] width 38 height 27
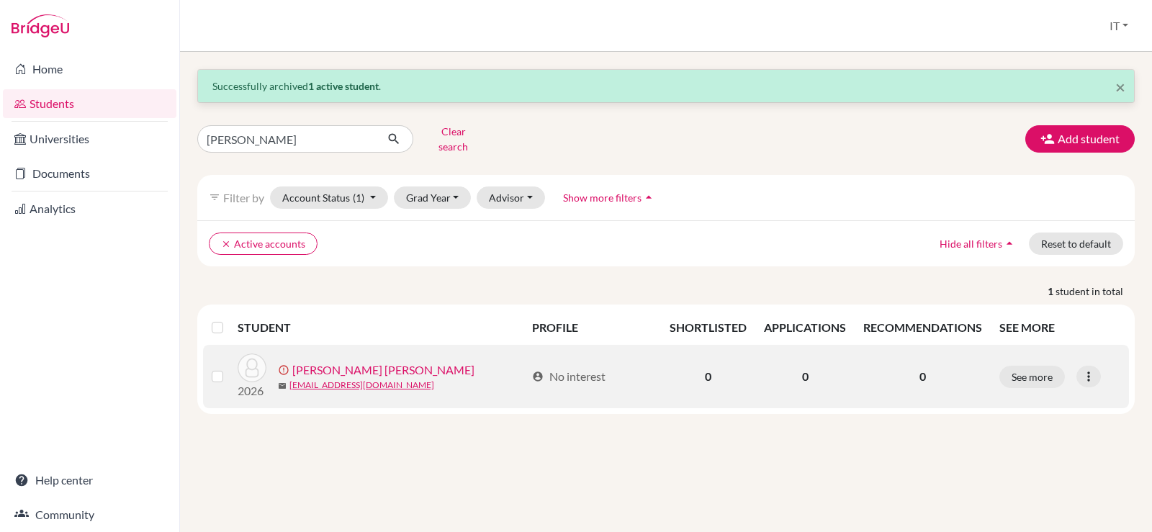
click at [229, 368] on label at bounding box center [229, 368] width 0 height 0
click at [0, 0] on input "checkbox" at bounding box center [0, 0] width 0 height 0
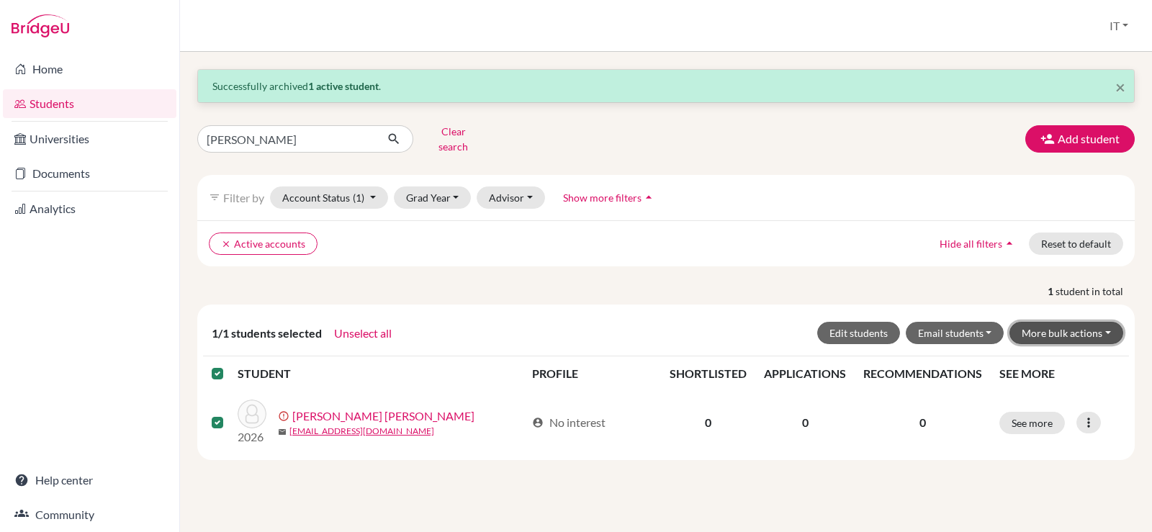
click at [1096, 322] on button "More bulk actions" at bounding box center [1066, 333] width 114 height 22
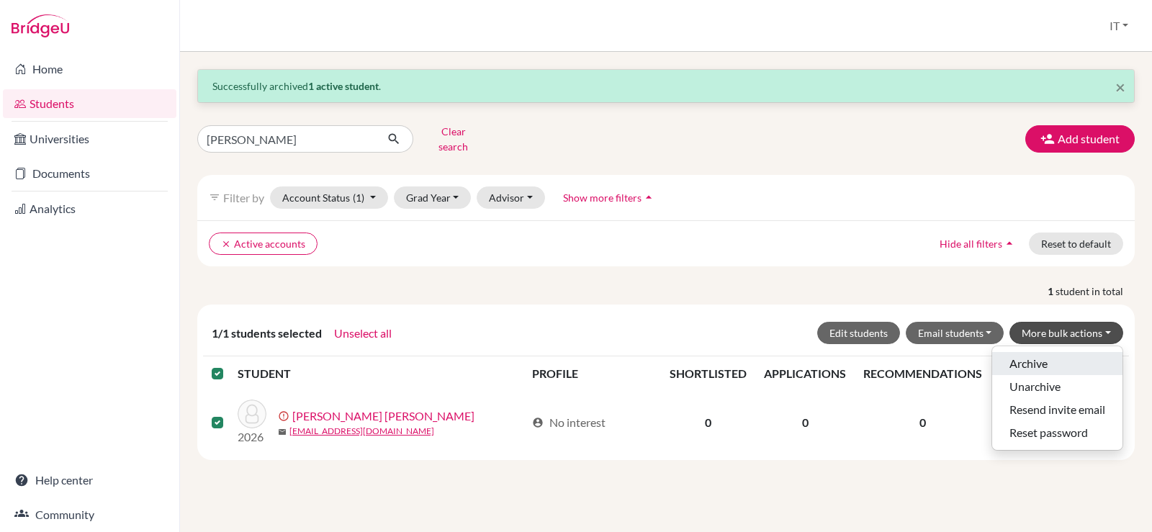
click at [1033, 353] on button "Archive" at bounding box center [1057, 363] width 130 height 23
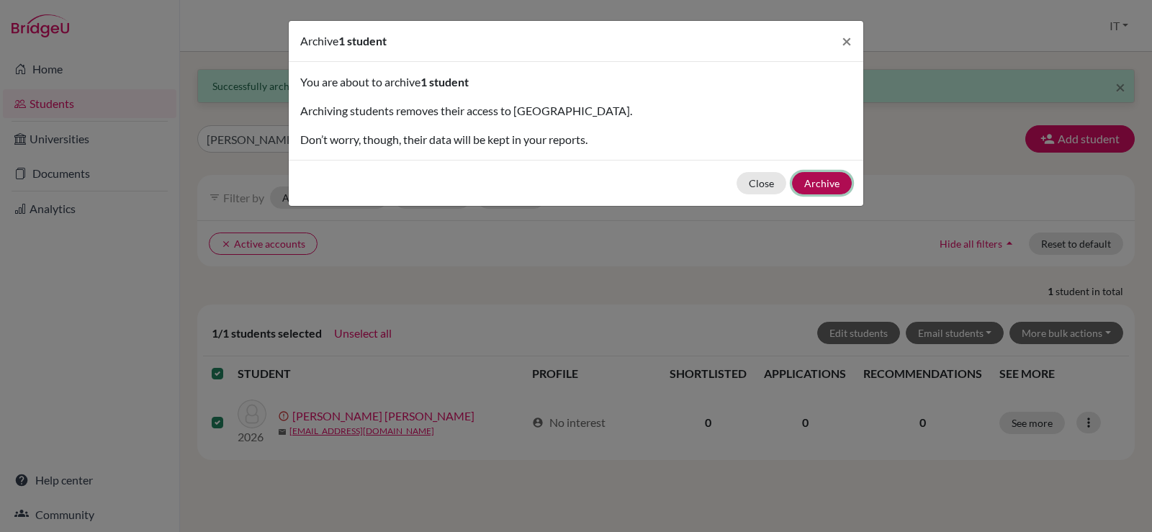
click at [823, 181] on button "Archive" at bounding box center [822, 183] width 60 height 22
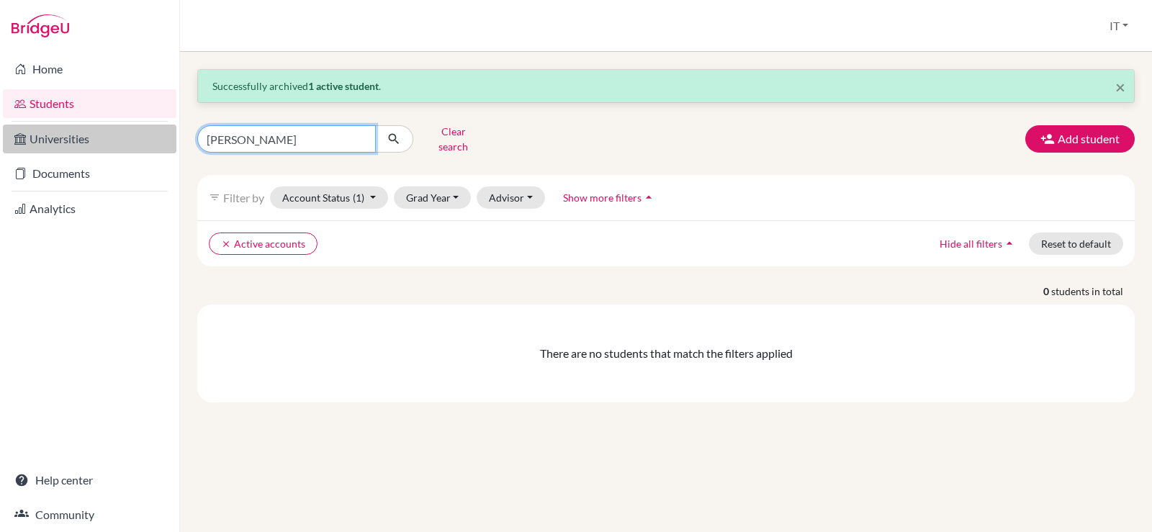
drag, startPoint x: 189, startPoint y: 141, endPoint x: 157, endPoint y: 143, distance: 31.7
click at [157, 143] on div "Home Students Universities Documents Analytics Help center Community Students o…" at bounding box center [576, 266] width 1152 height 532
paste input "[PERSON_NAME]"
type input "[PERSON_NAME]"
click button "submit" at bounding box center [394, 138] width 38 height 27
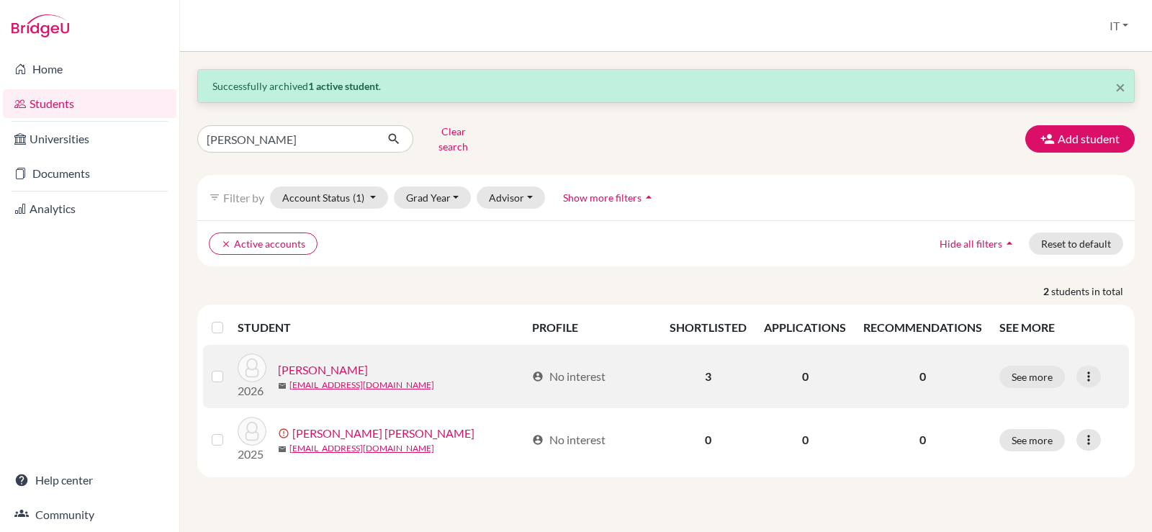
click at [229, 368] on label at bounding box center [229, 368] width 0 height 0
click at [0, 0] on input "checkbox" at bounding box center [0, 0] width 0 height 0
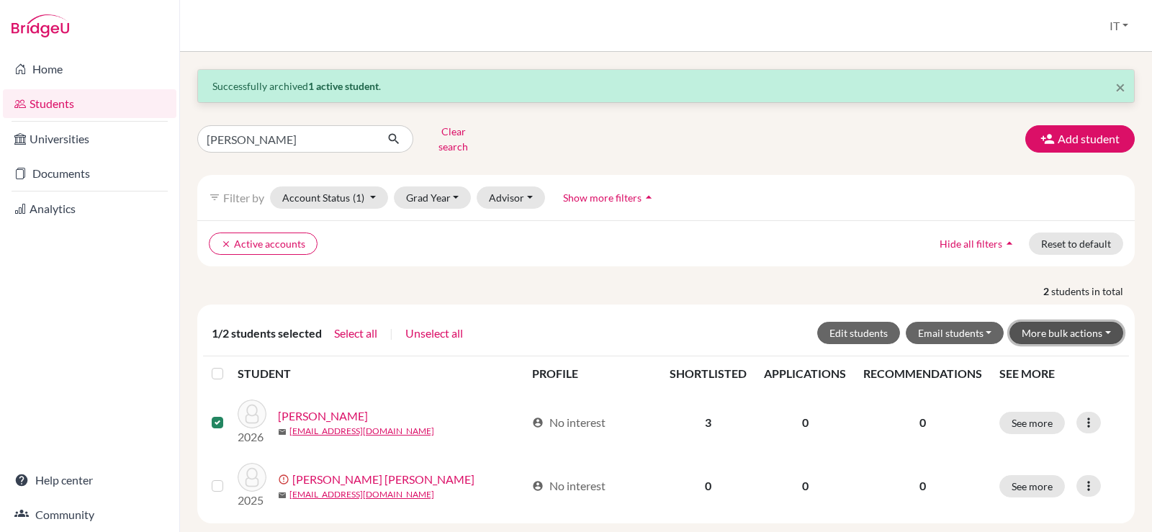
click at [1068, 322] on button "More bulk actions" at bounding box center [1066, 333] width 114 height 22
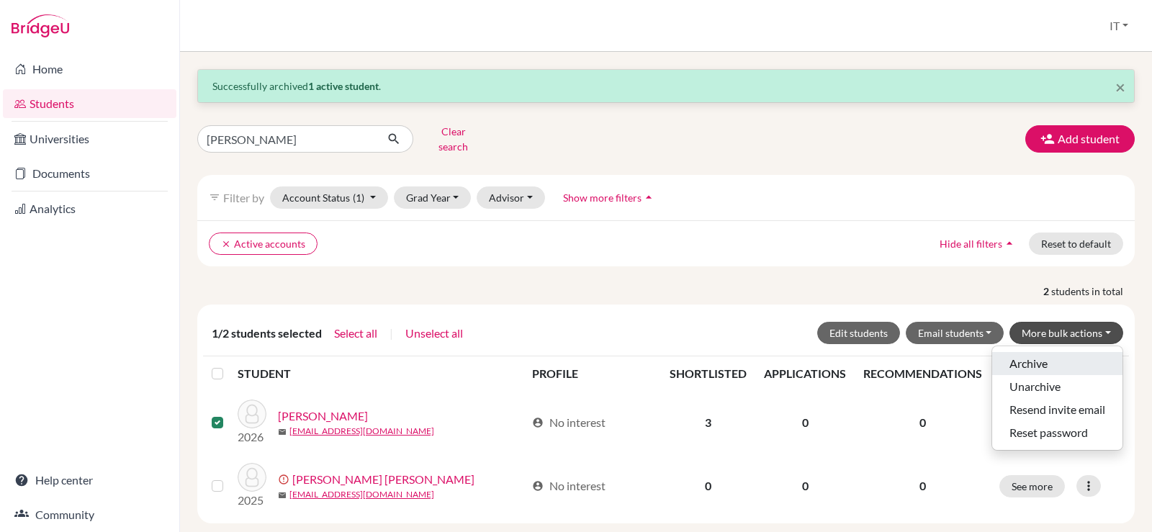
click at [1037, 352] on button "Archive" at bounding box center [1057, 363] width 130 height 23
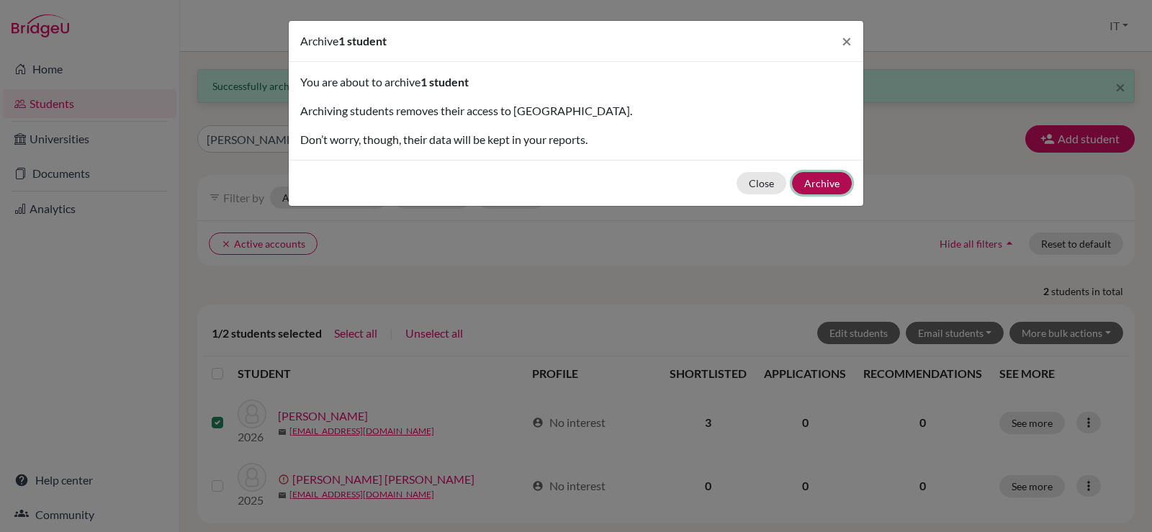
click at [821, 176] on button "Archive" at bounding box center [822, 183] width 60 height 22
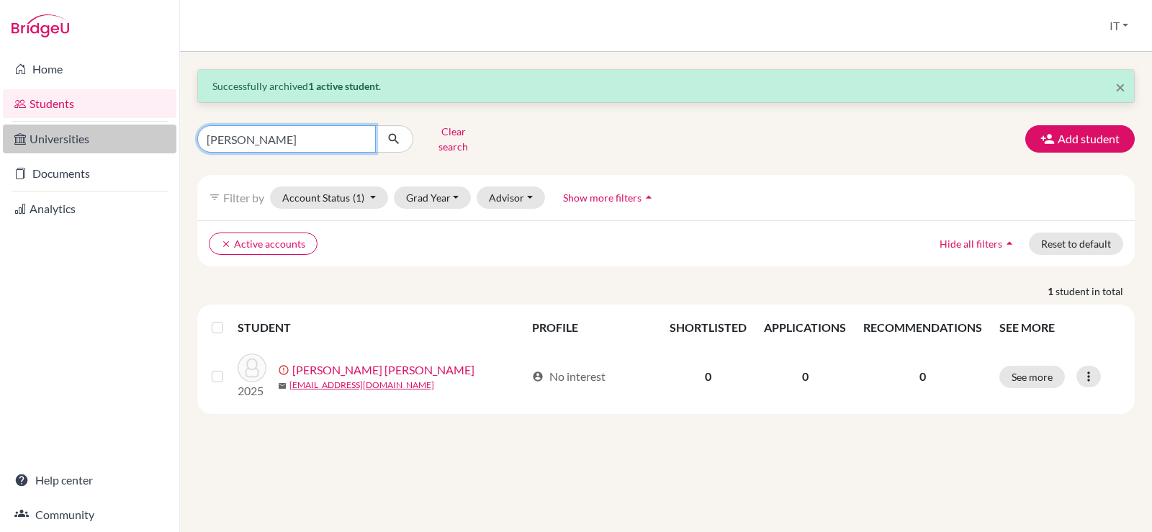
drag, startPoint x: 295, startPoint y: 135, endPoint x: 47, endPoint y: 125, distance: 248.6
click at [47, 125] on div "Home Students Universities Documents Analytics Help center Community Students o…" at bounding box center [576, 266] width 1152 height 532
paste input "[PERSON_NAME]"
type input "[PERSON_NAME]"
click button "submit" at bounding box center [394, 138] width 38 height 27
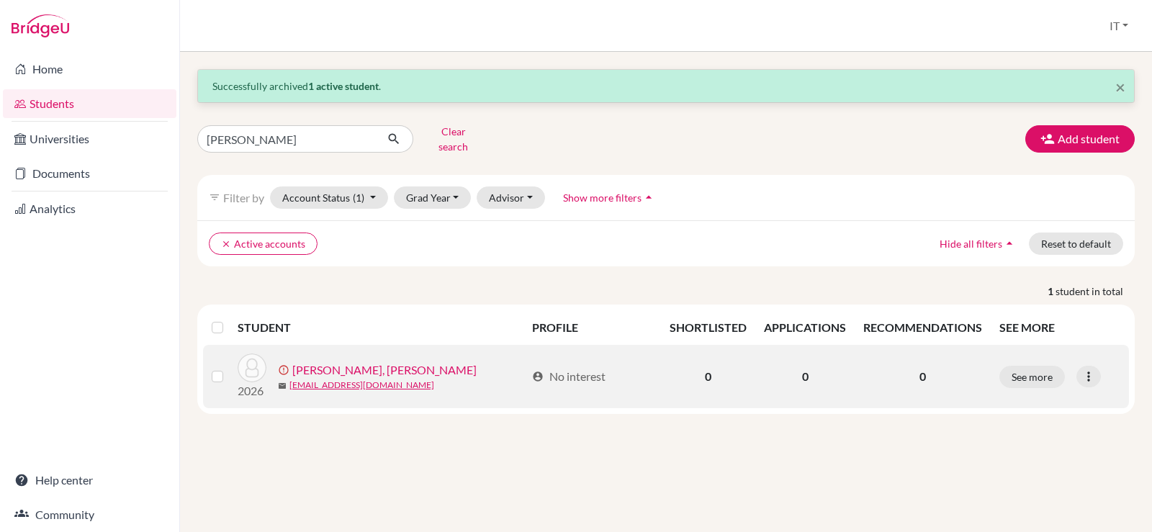
click at [229, 368] on label at bounding box center [229, 368] width 0 height 0
click at [0, 0] on input "checkbox" at bounding box center [0, 0] width 0 height 0
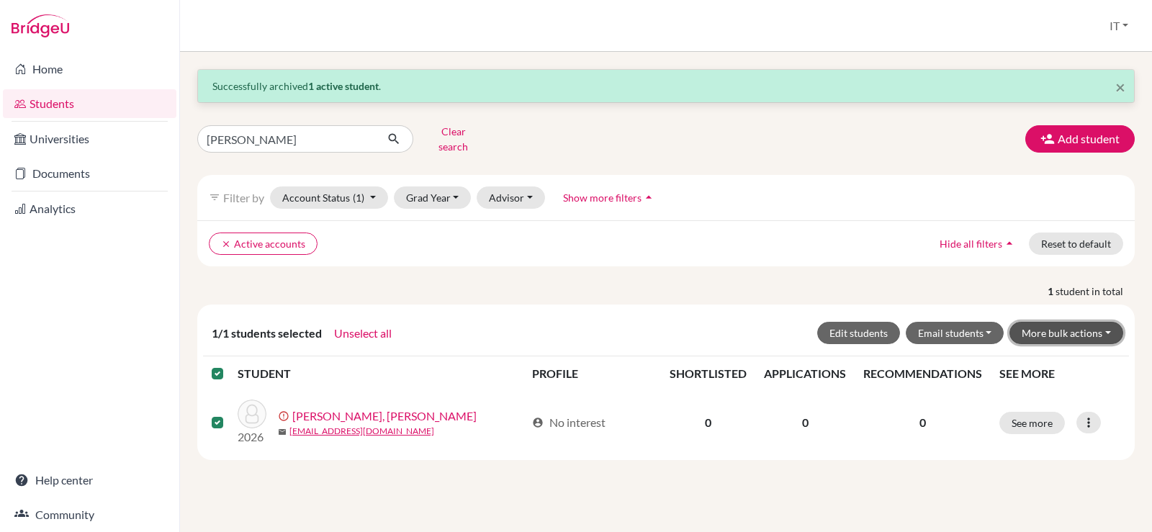
click at [1088, 327] on button "More bulk actions" at bounding box center [1066, 333] width 114 height 22
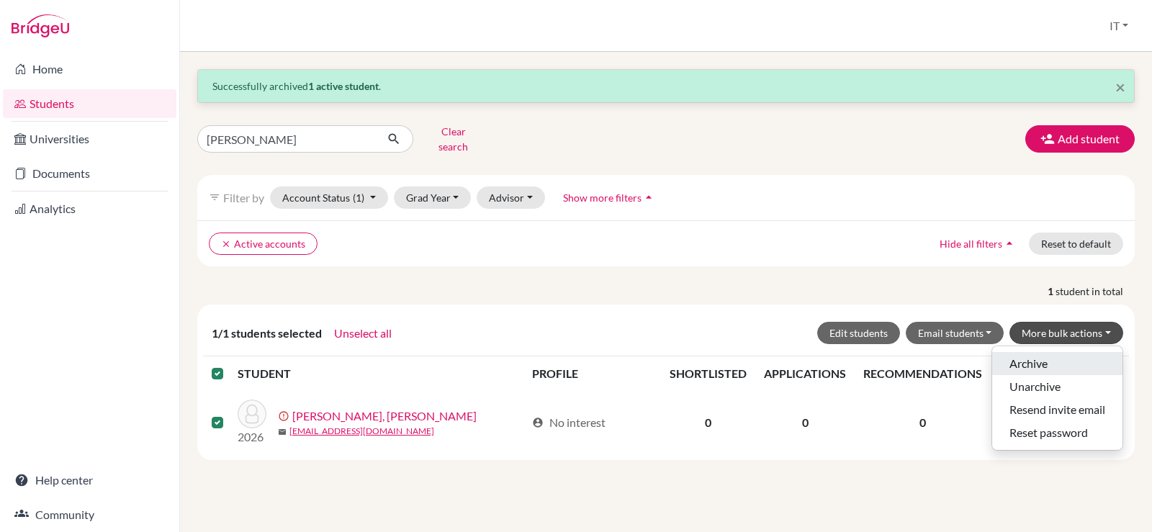
click at [1065, 352] on button "Archive" at bounding box center [1057, 363] width 130 height 23
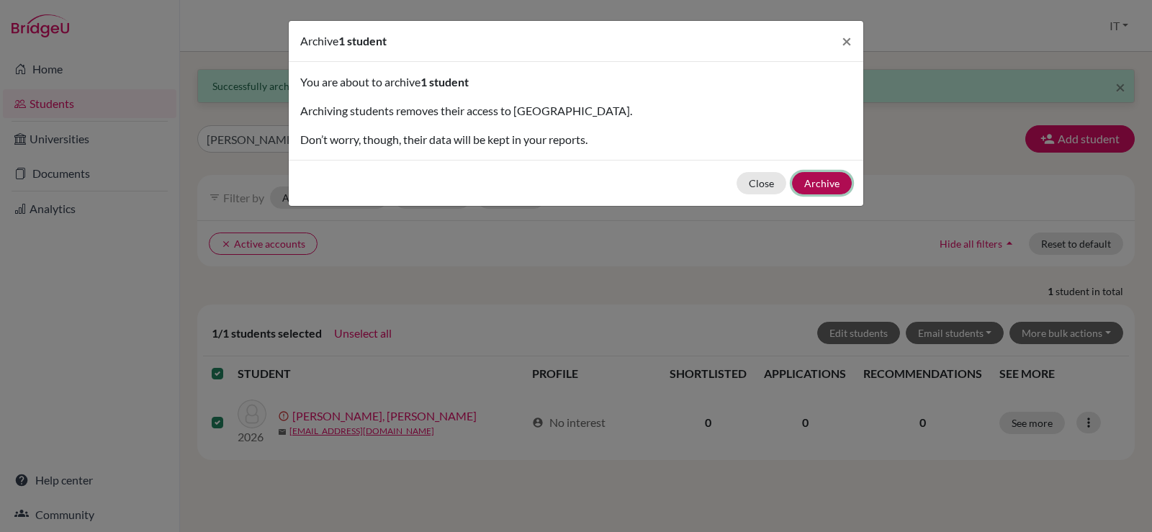
click at [837, 185] on button "Archive" at bounding box center [822, 183] width 60 height 22
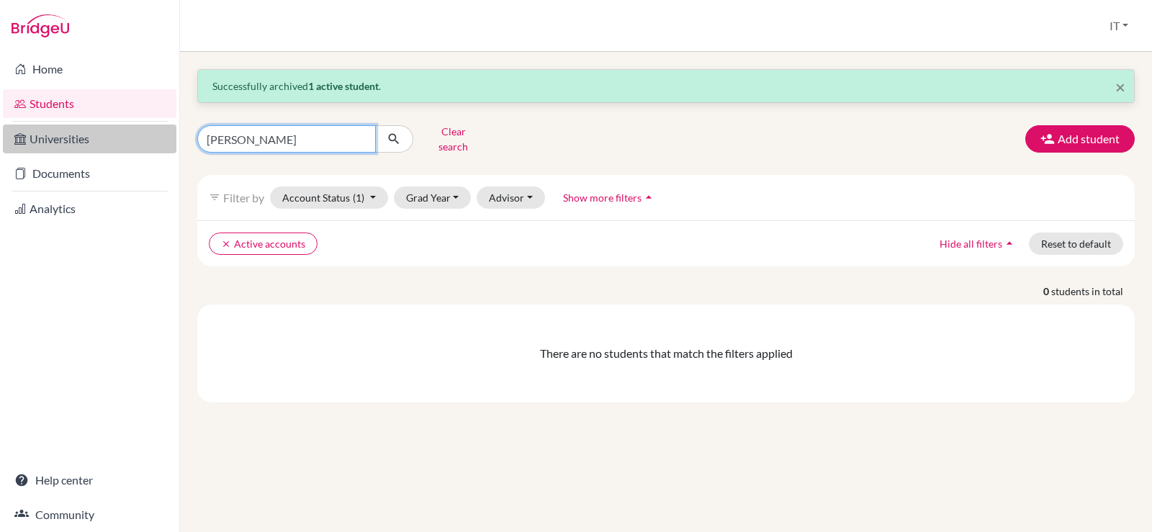
drag, startPoint x: 167, startPoint y: 128, endPoint x: 114, endPoint y: 127, distance: 53.3
click at [114, 127] on div "Home Students Universities Documents Analytics Help center Community Students o…" at bounding box center [576, 266] width 1152 height 532
paste input "[PERSON_NAME]"
type input "[PERSON_NAME]"
click button "submit" at bounding box center [394, 138] width 38 height 27
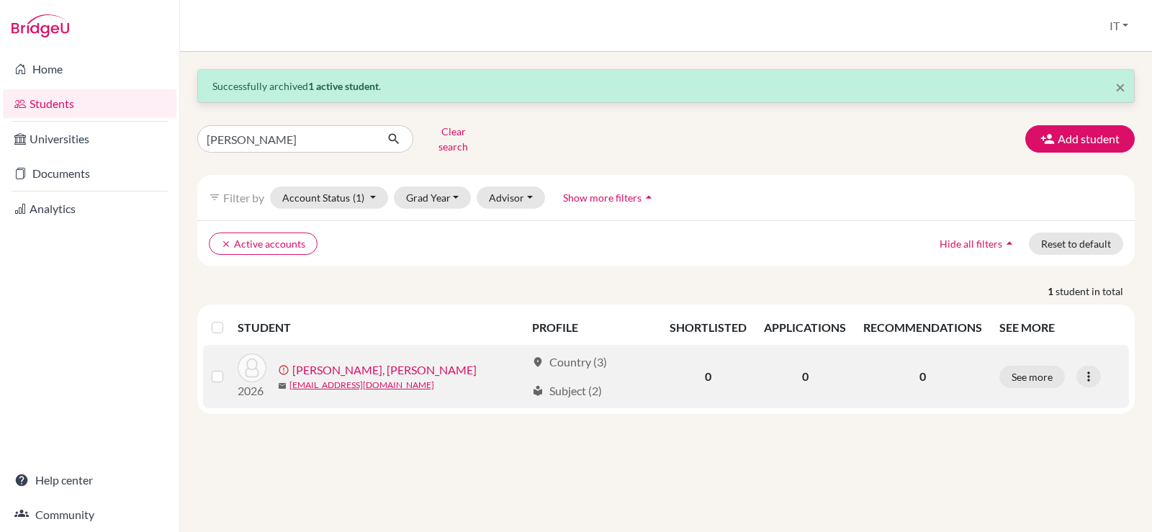
click at [229, 368] on label at bounding box center [229, 368] width 0 height 0
click at [0, 0] on input "checkbox" at bounding box center [0, 0] width 0 height 0
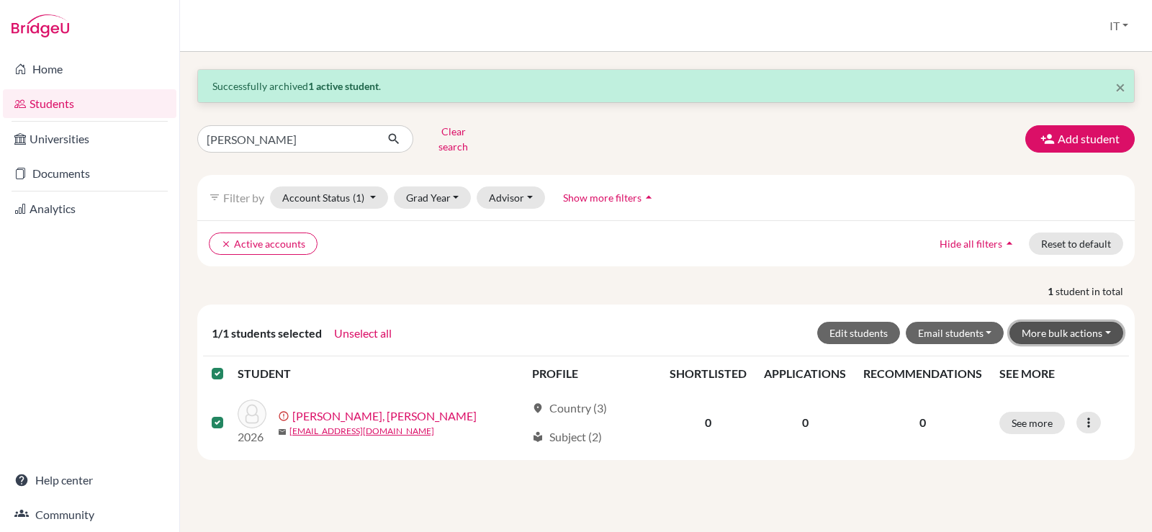
click at [1093, 322] on button "More bulk actions" at bounding box center [1066, 333] width 114 height 22
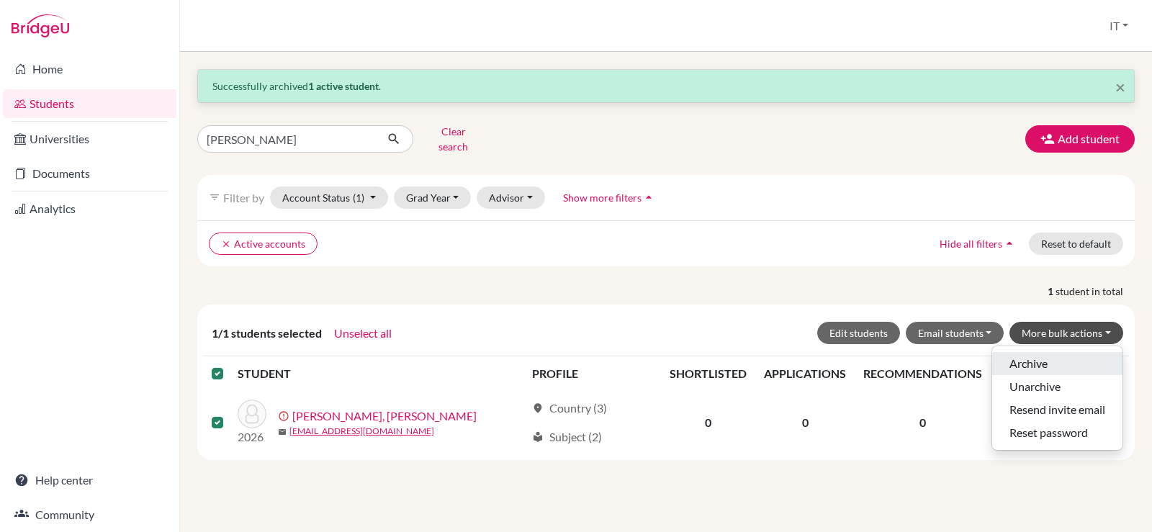
click at [1034, 352] on button "Archive" at bounding box center [1057, 363] width 130 height 23
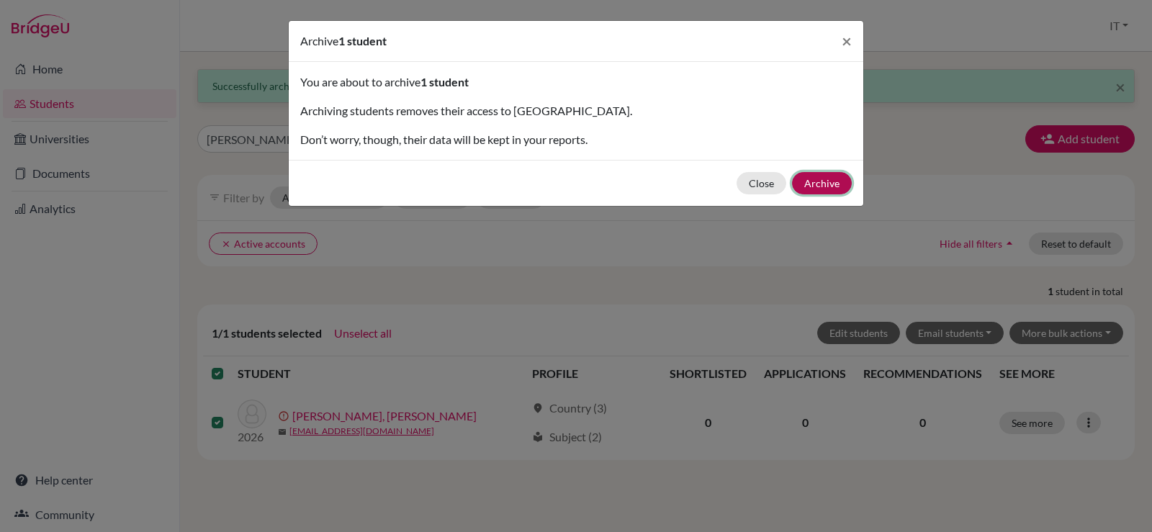
click at [813, 181] on button "Archive" at bounding box center [822, 183] width 60 height 22
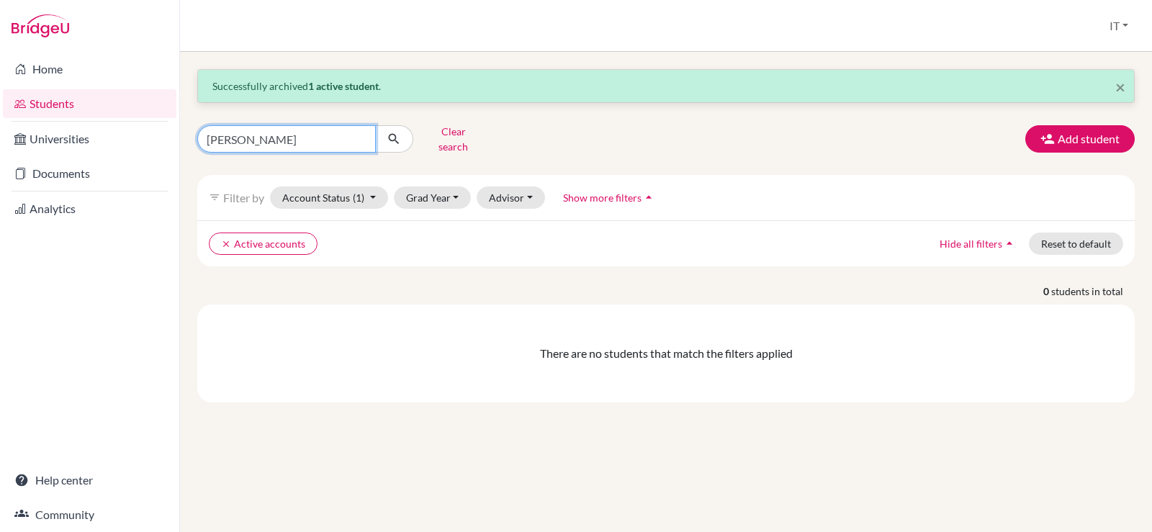
drag, startPoint x: 335, startPoint y: 129, endPoint x: 57, endPoint y: 120, distance: 278.8
click at [57, 120] on div "Home Students Universities Documents Analytics Help center Community Students o…" at bounding box center [576, 266] width 1152 height 532
paste input "[PERSON_NAME]"
type input "[PERSON_NAME]"
click button "submit" at bounding box center [394, 138] width 38 height 27
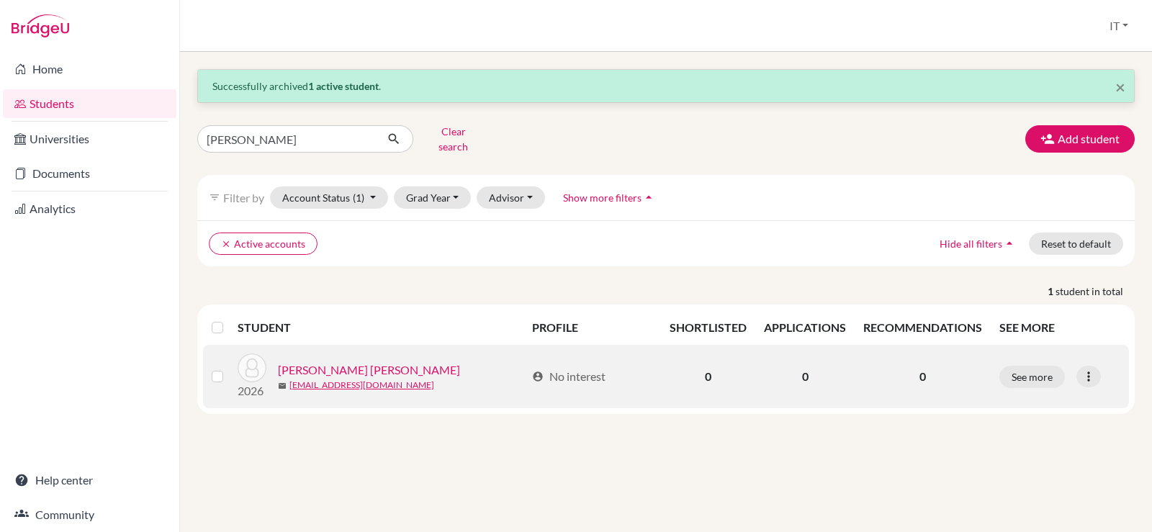
drag, startPoint x: 215, startPoint y: 367, endPoint x: 370, endPoint y: 357, distance: 155.1
click at [229, 368] on label at bounding box center [229, 368] width 0 height 0
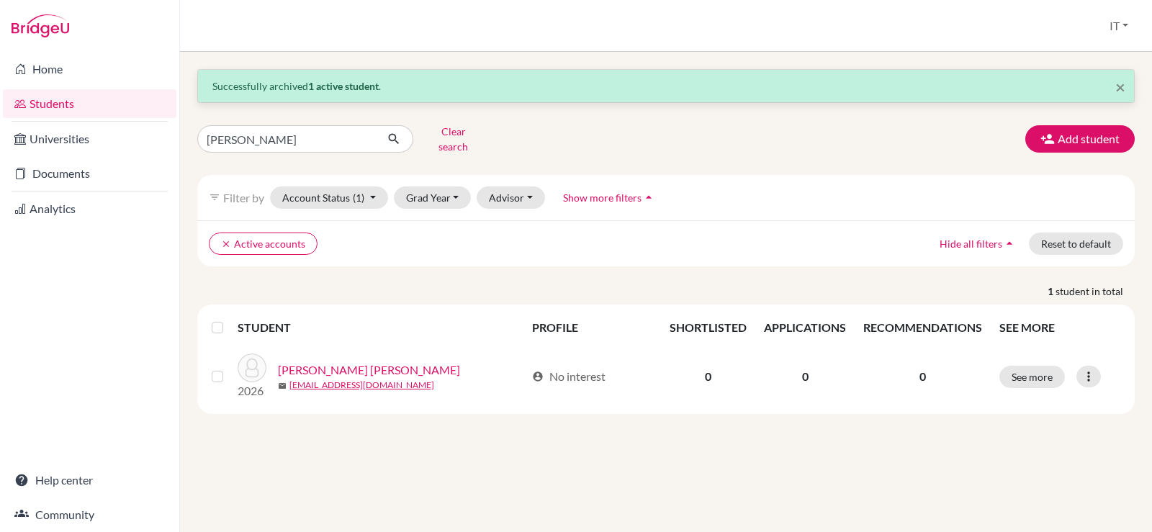
click at [0, 0] on input "checkbox" at bounding box center [0, 0] width 0 height 0
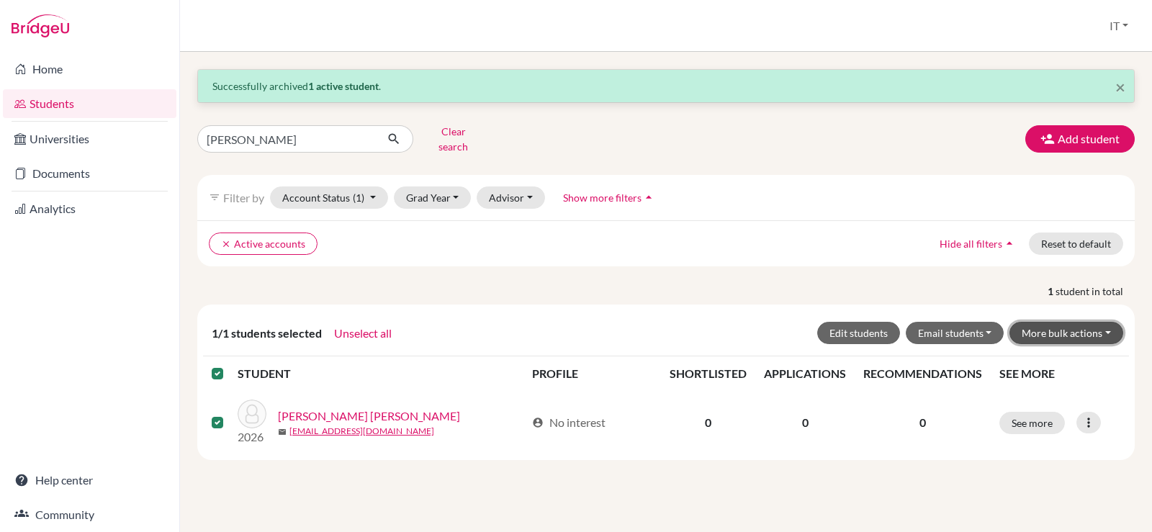
click at [1058, 322] on button "More bulk actions" at bounding box center [1066, 333] width 114 height 22
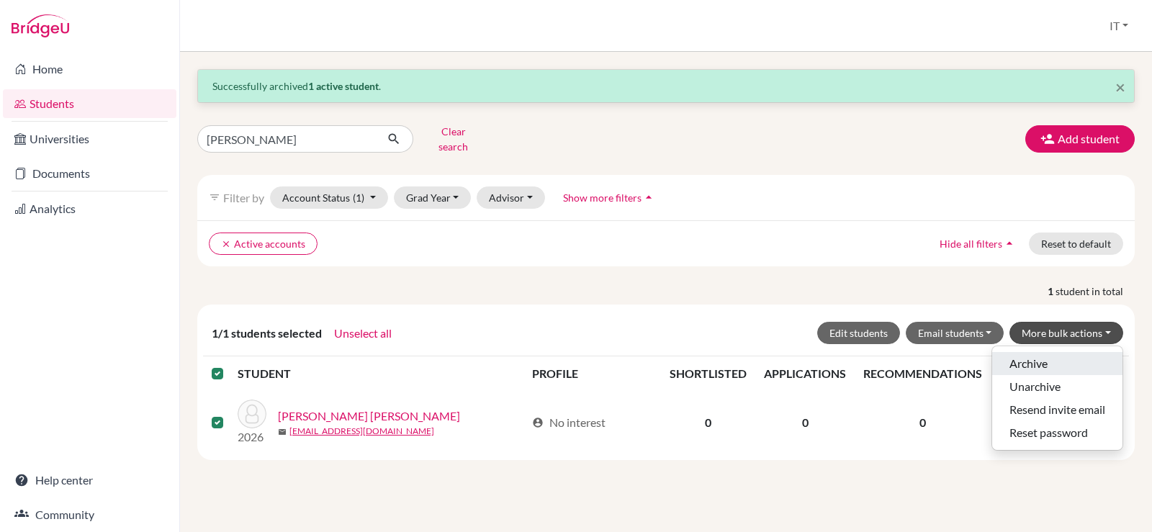
click at [1031, 352] on button "Archive" at bounding box center [1057, 363] width 130 height 23
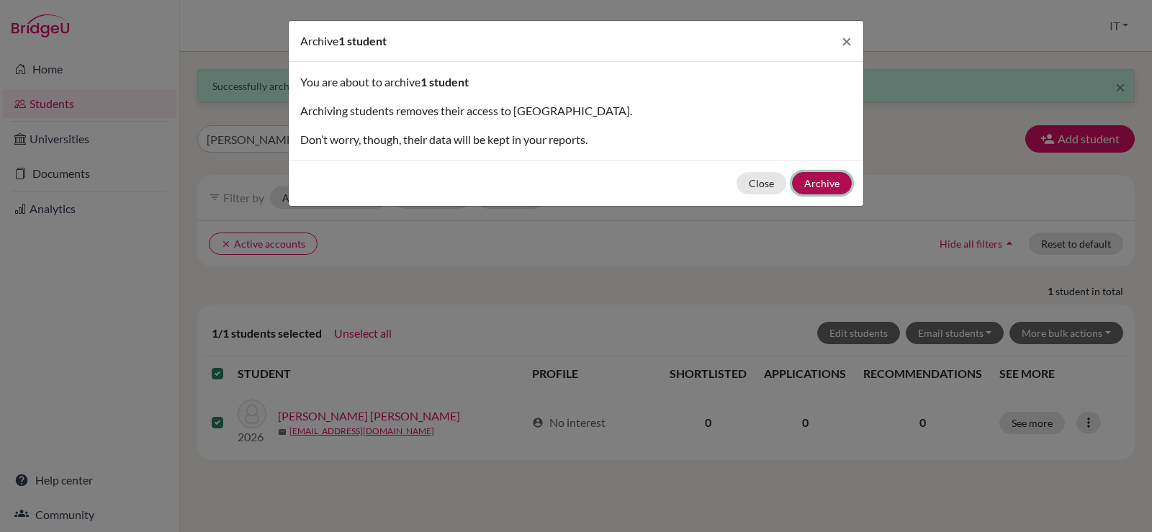
click at [837, 181] on button "Archive" at bounding box center [822, 183] width 60 height 22
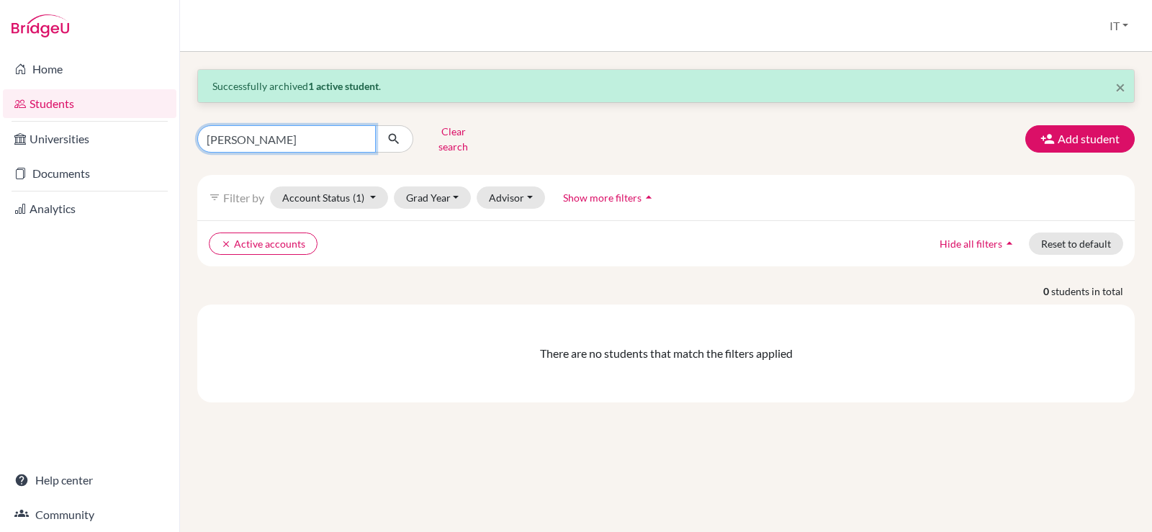
drag, startPoint x: 261, startPoint y: 131, endPoint x: 185, endPoint y: 125, distance: 75.8
click at [185, 125] on div "× Successfully archived 1 active student . [PERSON_NAME] Clear search Add stude…" at bounding box center [666, 292] width 972 height 480
paste input "na Mohamed"
type input "[PERSON_NAME]"
click button "submit" at bounding box center [394, 138] width 38 height 27
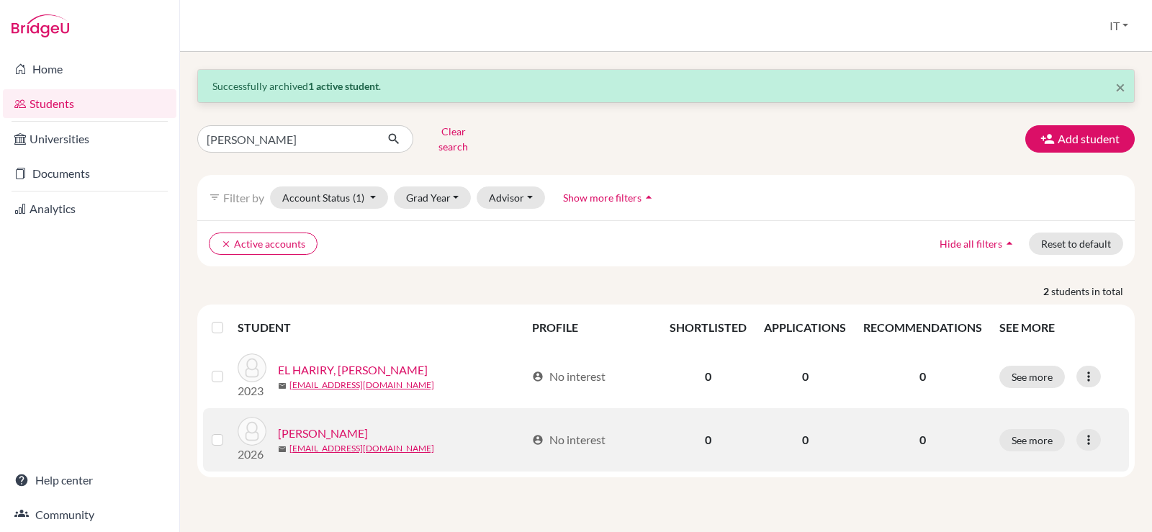
click at [229, 431] on label at bounding box center [229, 431] width 0 height 0
click at [0, 0] on input "checkbox" at bounding box center [0, 0] width 0 height 0
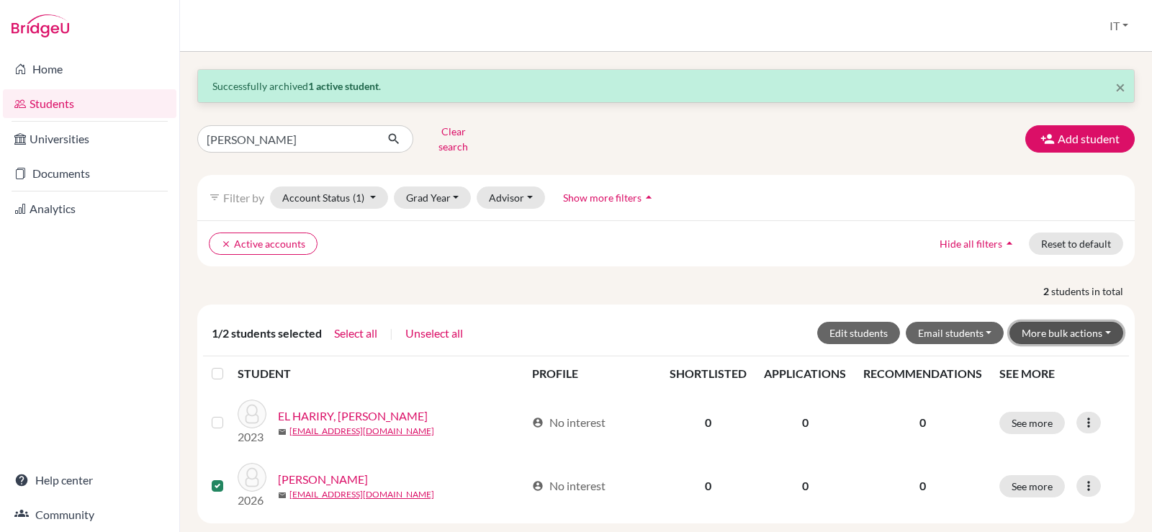
click at [1056, 322] on button "More bulk actions" at bounding box center [1066, 333] width 114 height 22
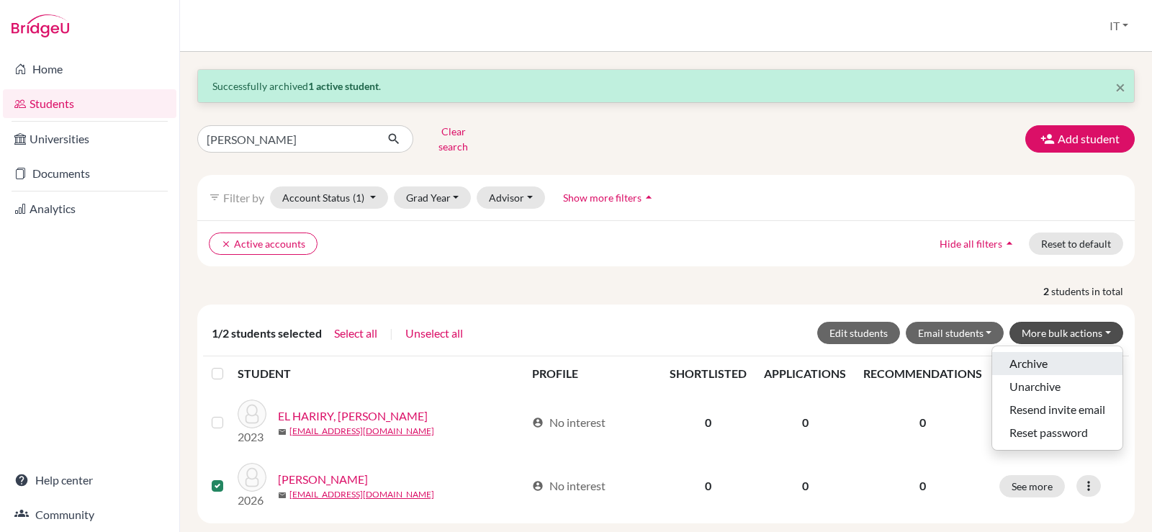
click at [1020, 354] on button "Archive" at bounding box center [1057, 363] width 130 height 23
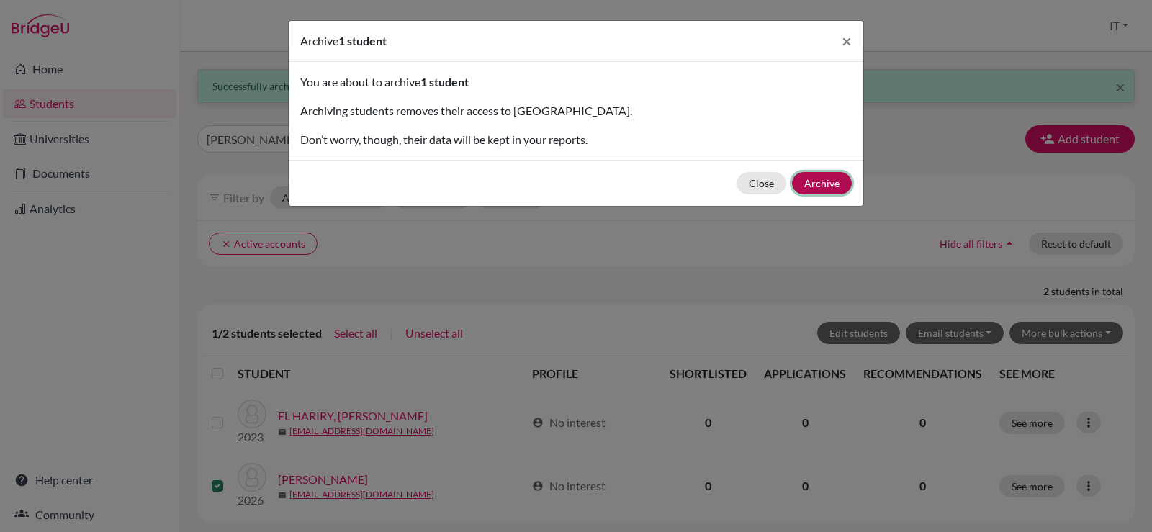
click at [832, 181] on button "Archive" at bounding box center [822, 183] width 60 height 22
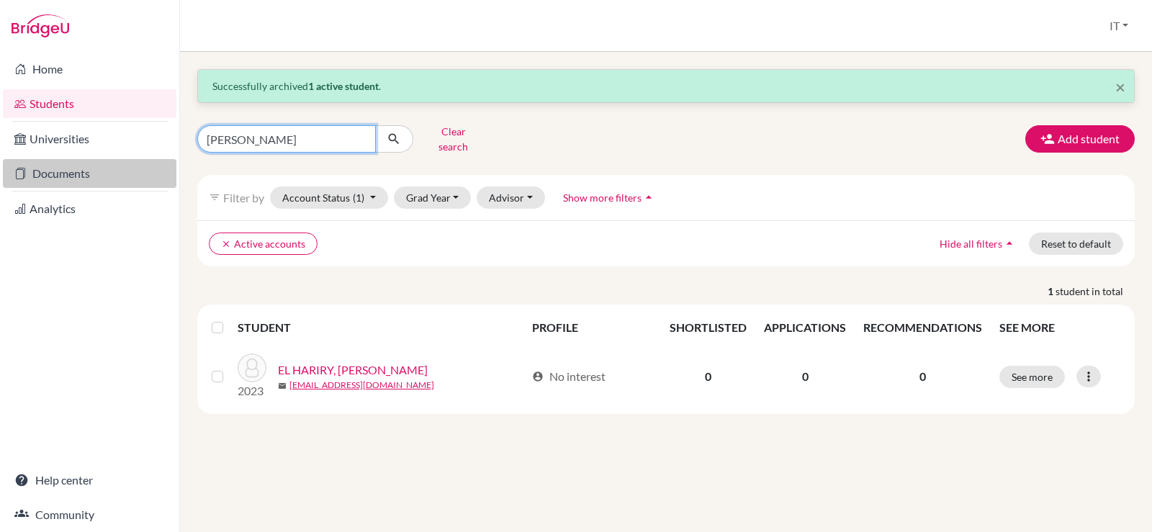
drag, startPoint x: 307, startPoint y: 139, endPoint x: 135, endPoint y: 166, distance: 173.5
click at [128, 166] on div "Home Students Universities Documents Analytics Help center Community Students o…" at bounding box center [576, 266] width 1152 height 532
paste input "[PERSON_NAME]"
type input "[PERSON_NAME]"
click button "submit" at bounding box center [394, 138] width 38 height 27
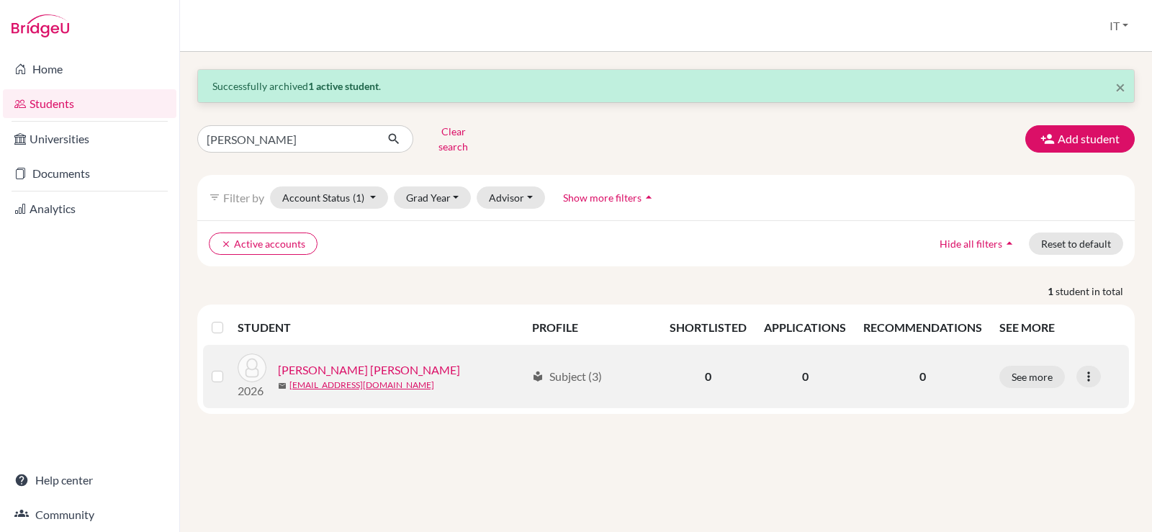
click at [229, 368] on label at bounding box center [229, 368] width 0 height 0
click at [0, 0] on input "checkbox" at bounding box center [0, 0] width 0 height 0
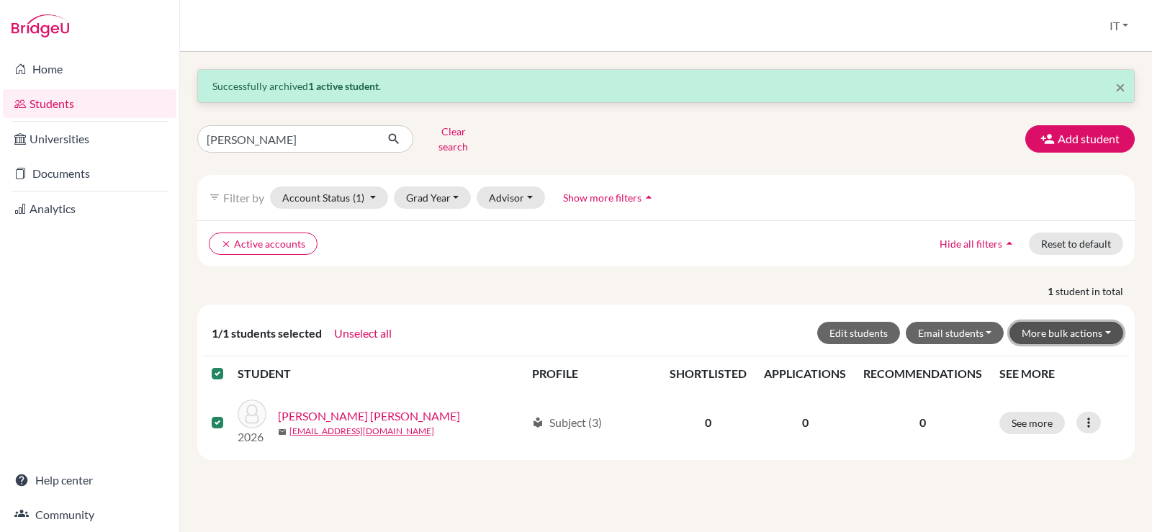
click at [1073, 322] on button "More bulk actions" at bounding box center [1066, 333] width 114 height 22
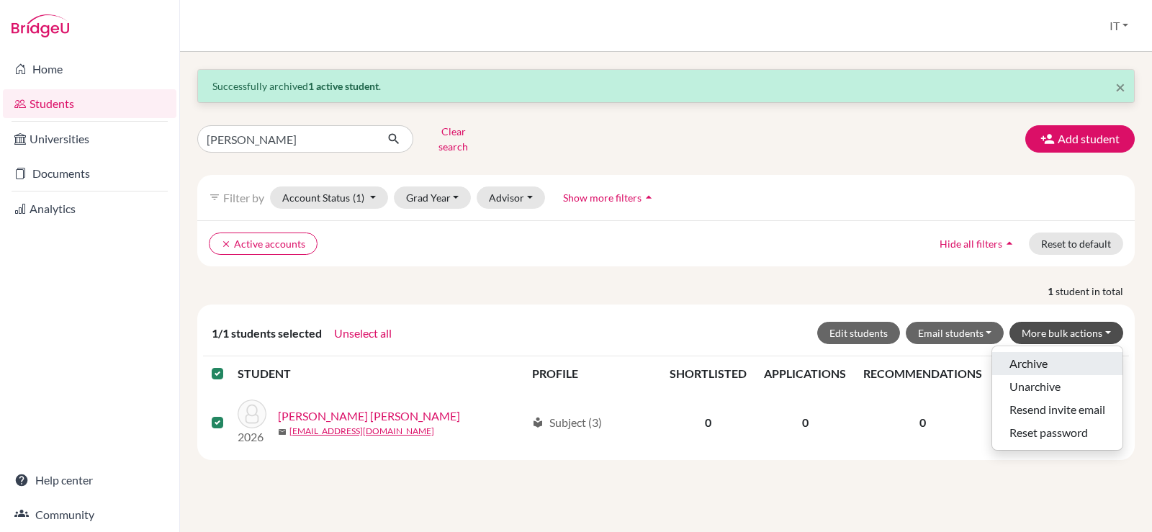
click at [1065, 352] on button "Archive" at bounding box center [1057, 363] width 130 height 23
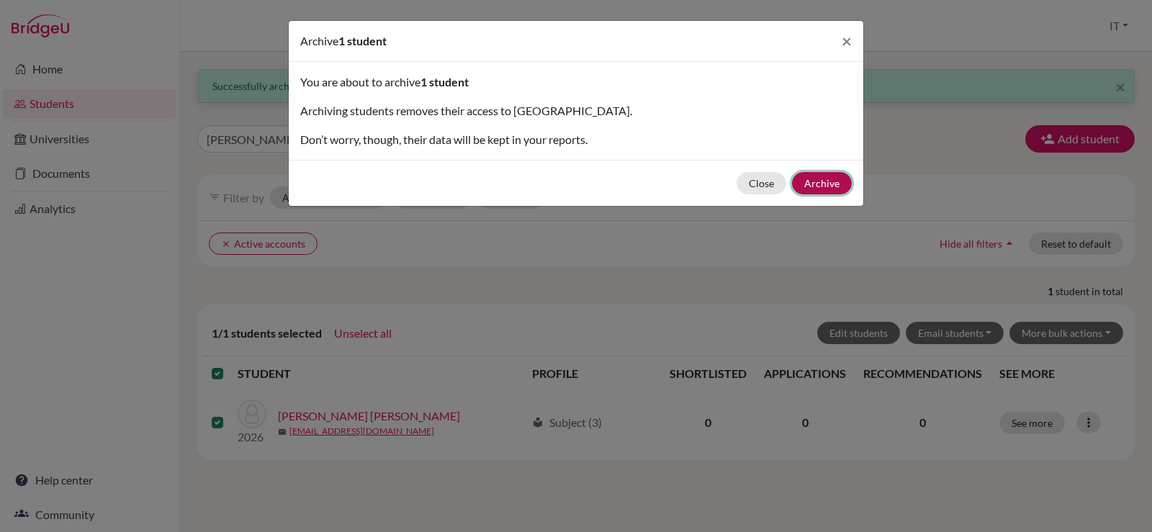
click at [818, 181] on button "Archive" at bounding box center [822, 183] width 60 height 22
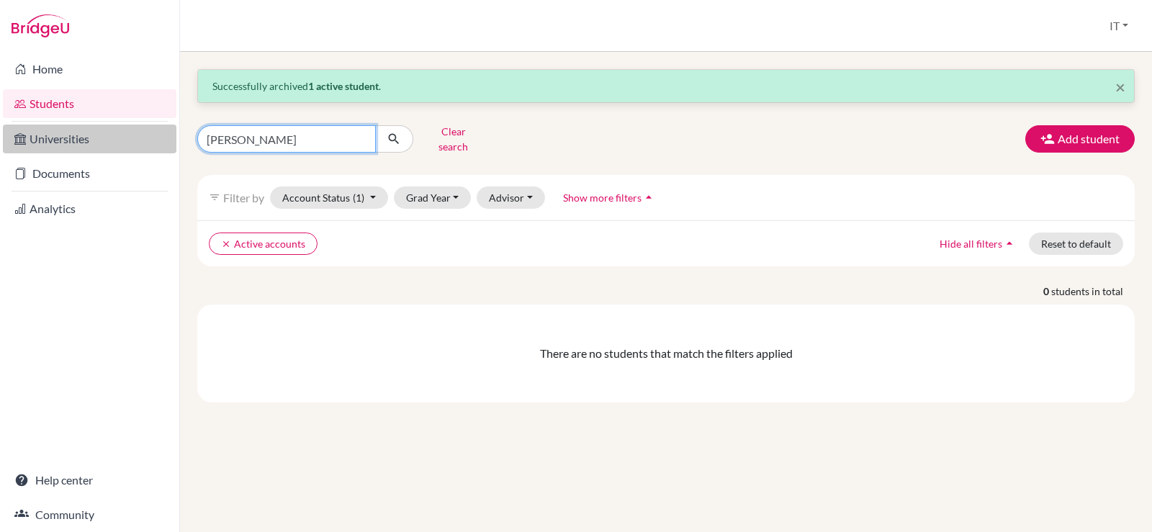
drag, startPoint x: 294, startPoint y: 135, endPoint x: 173, endPoint y: 145, distance: 122.1
click at [163, 145] on div "Home Students Universities Documents Analytics Help center Community Students o…" at bounding box center [576, 266] width 1152 height 532
paste input "[PERSON_NAME]"
type input "[PERSON_NAME]"
click button "submit" at bounding box center [394, 138] width 38 height 27
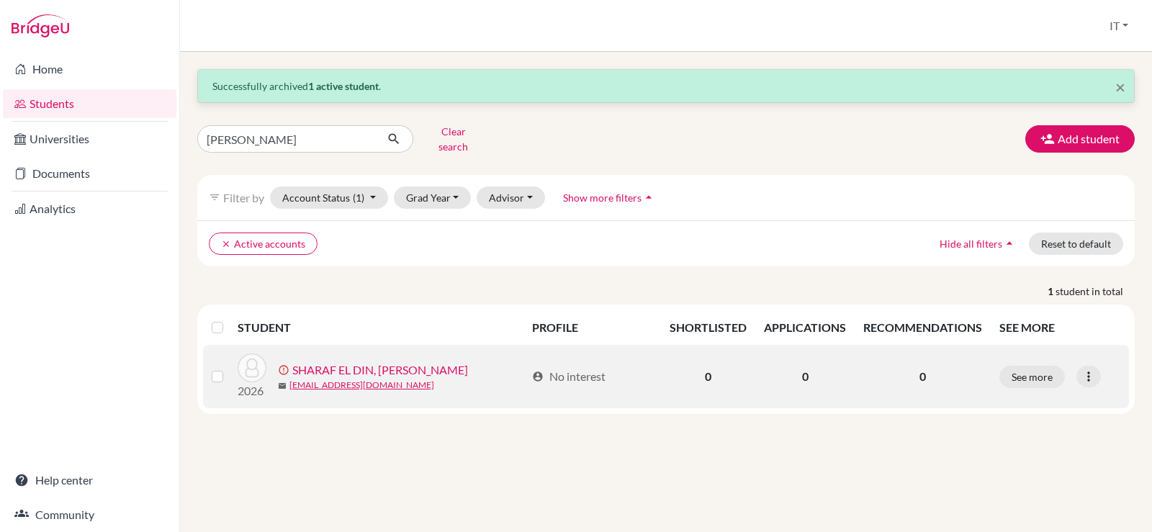
click at [229, 368] on label at bounding box center [229, 368] width 0 height 0
click at [0, 0] on input "checkbox" at bounding box center [0, 0] width 0 height 0
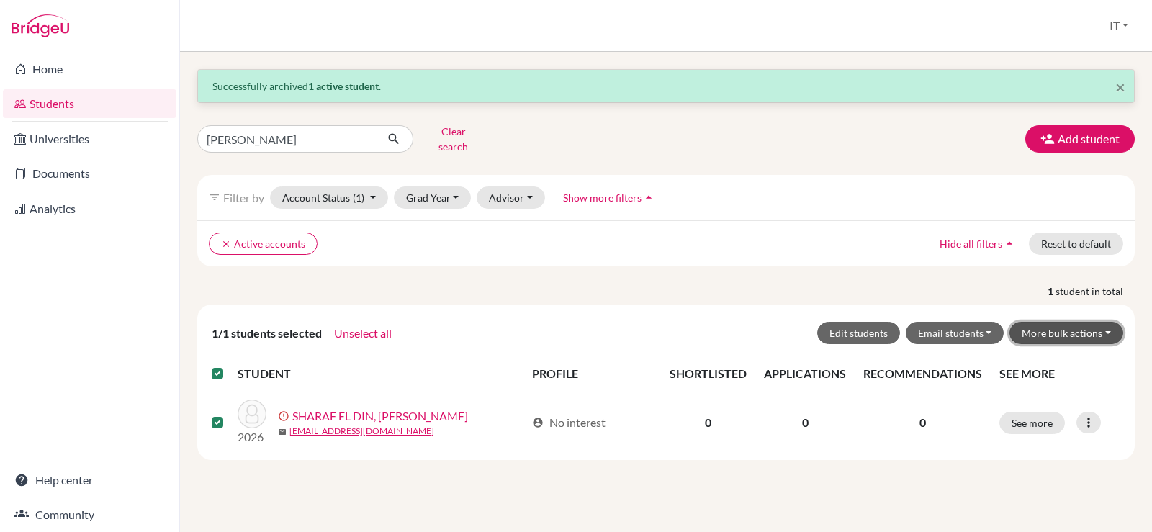
click at [1071, 323] on button "More bulk actions" at bounding box center [1066, 333] width 114 height 22
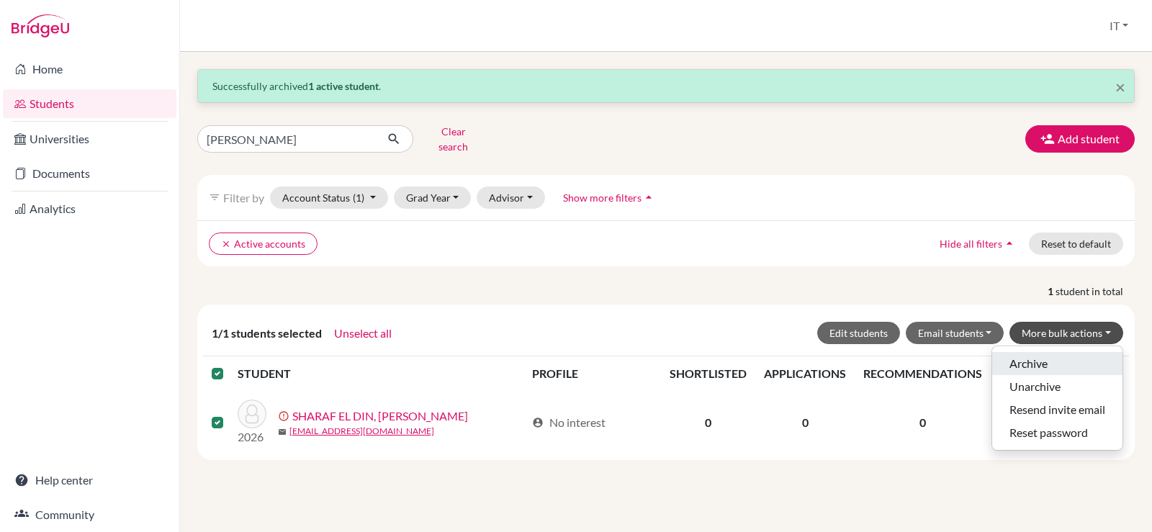
click at [1066, 352] on button "Archive" at bounding box center [1057, 363] width 130 height 23
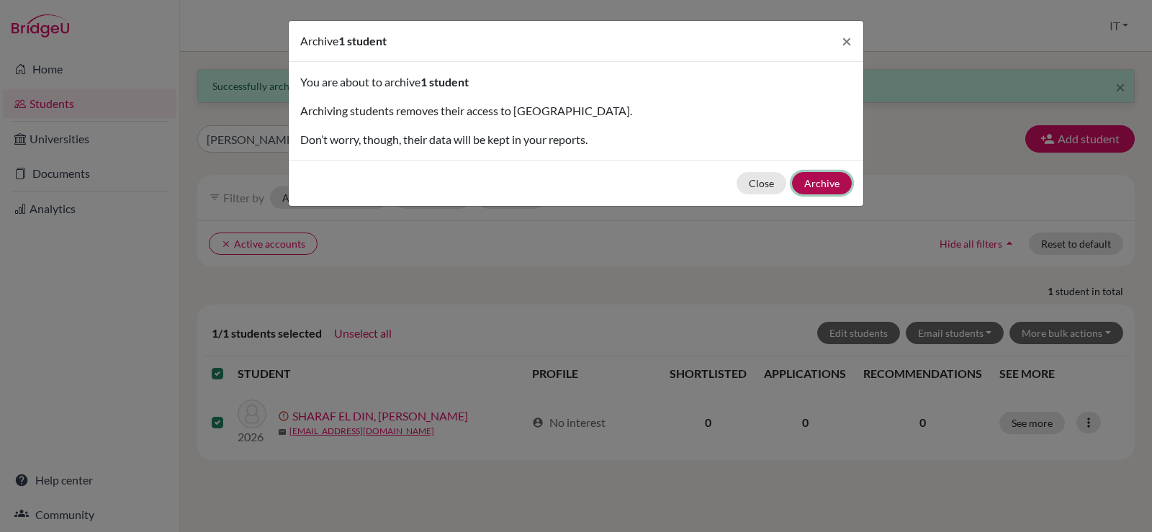
click at [824, 184] on button "Archive" at bounding box center [822, 183] width 60 height 22
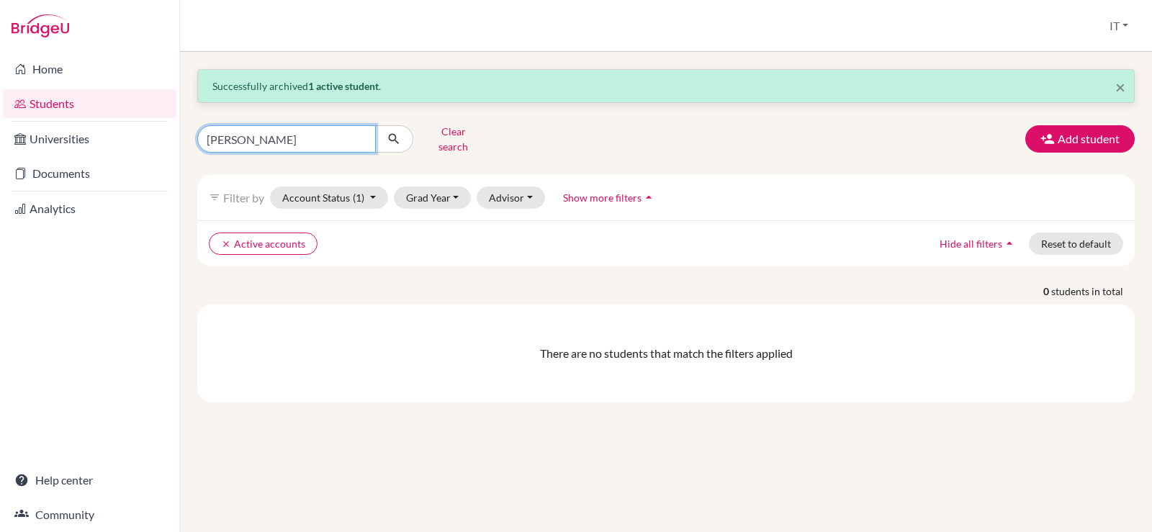
drag, startPoint x: 305, startPoint y: 135, endPoint x: 90, endPoint y: 87, distance: 220.6
click at [91, 107] on div "Home Students Universities Documents Analytics Help center Community Students o…" at bounding box center [576, 266] width 1152 height 532
paste input "[PERSON_NAME]"
type input "[PERSON_NAME]"
click button "submit" at bounding box center [394, 138] width 38 height 27
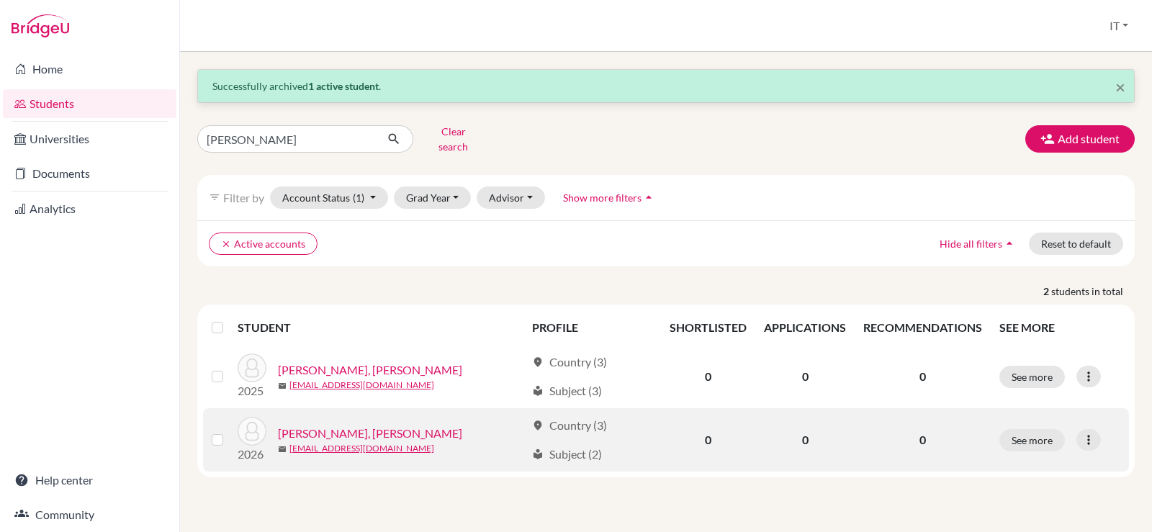
click at [229, 431] on label at bounding box center [229, 431] width 0 height 0
click at [0, 0] on input "checkbox" at bounding box center [0, 0] width 0 height 0
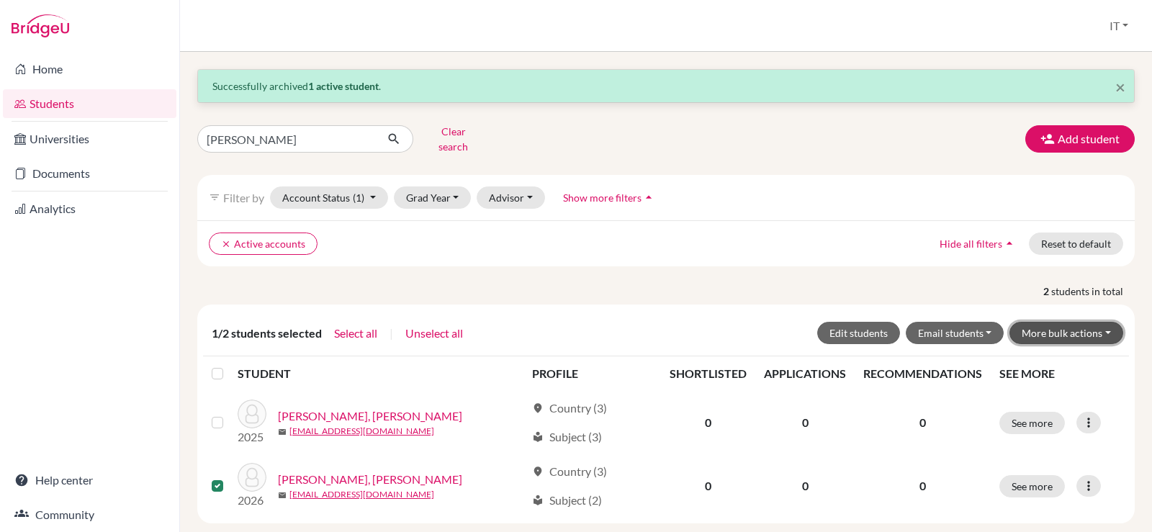
click at [1058, 323] on button "More bulk actions" at bounding box center [1066, 333] width 114 height 22
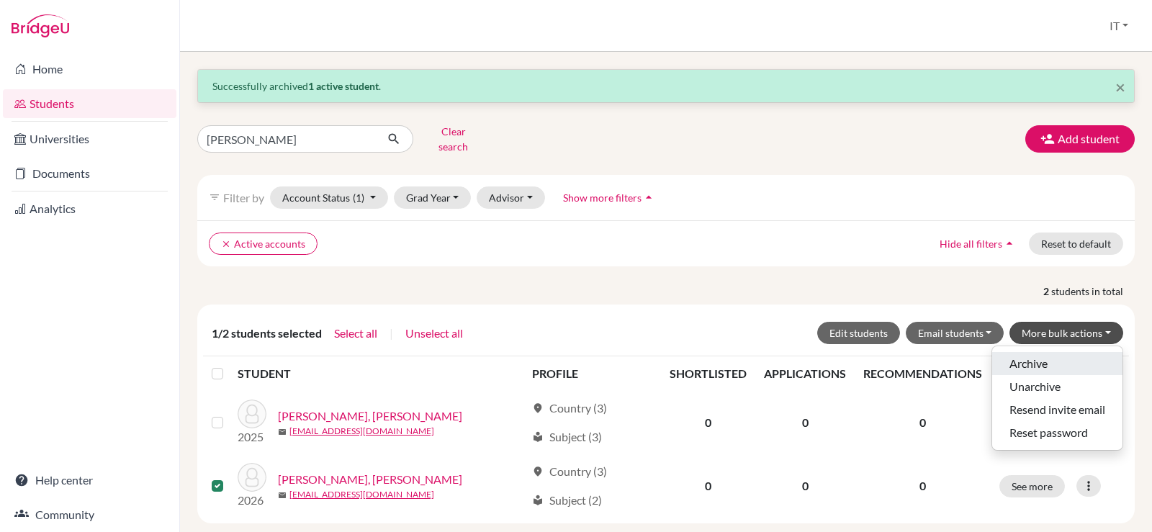
click at [1034, 352] on button "Archive" at bounding box center [1057, 363] width 130 height 23
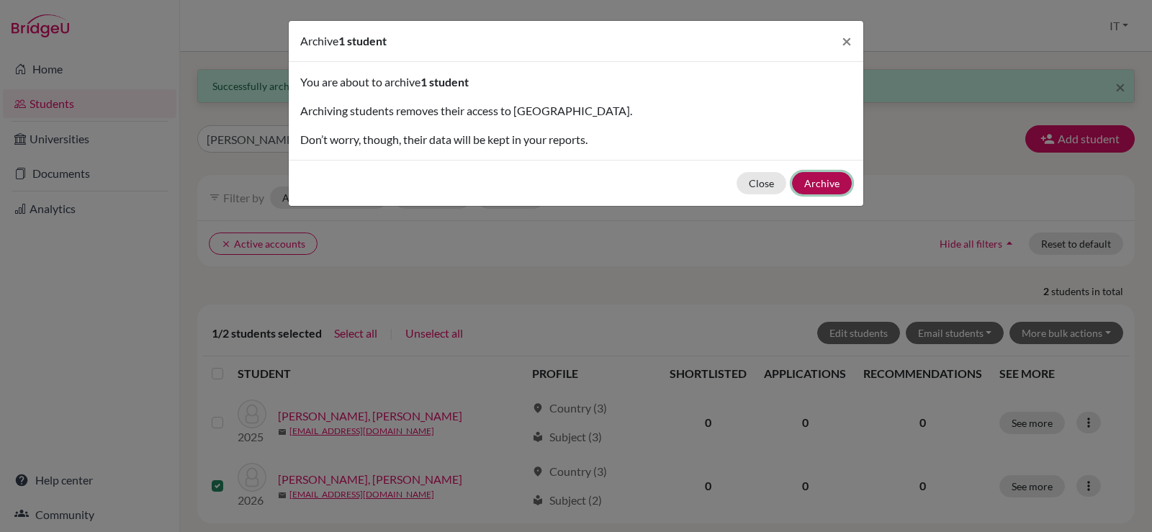
click at [821, 179] on button "Archive" at bounding box center [822, 183] width 60 height 22
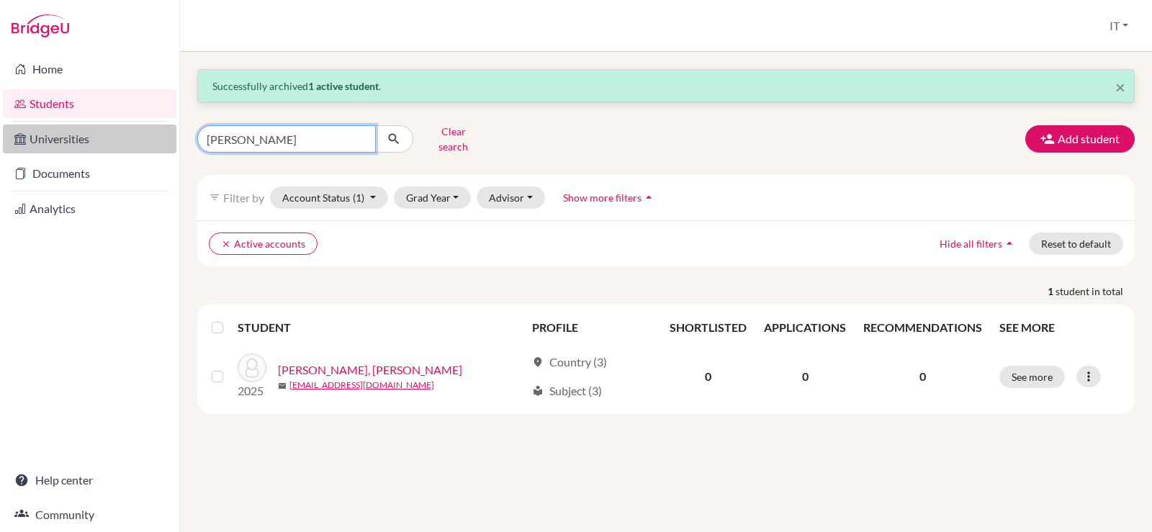
drag, startPoint x: 251, startPoint y: 137, endPoint x: 125, endPoint y: 132, distance: 126.8
click at [125, 132] on div "Home Students Universities Documents Analytics Help center Community Students o…" at bounding box center [576, 266] width 1152 height 532
paste input "[PERSON_NAME]"
type input "[PERSON_NAME]"
click button "submit" at bounding box center [394, 138] width 38 height 27
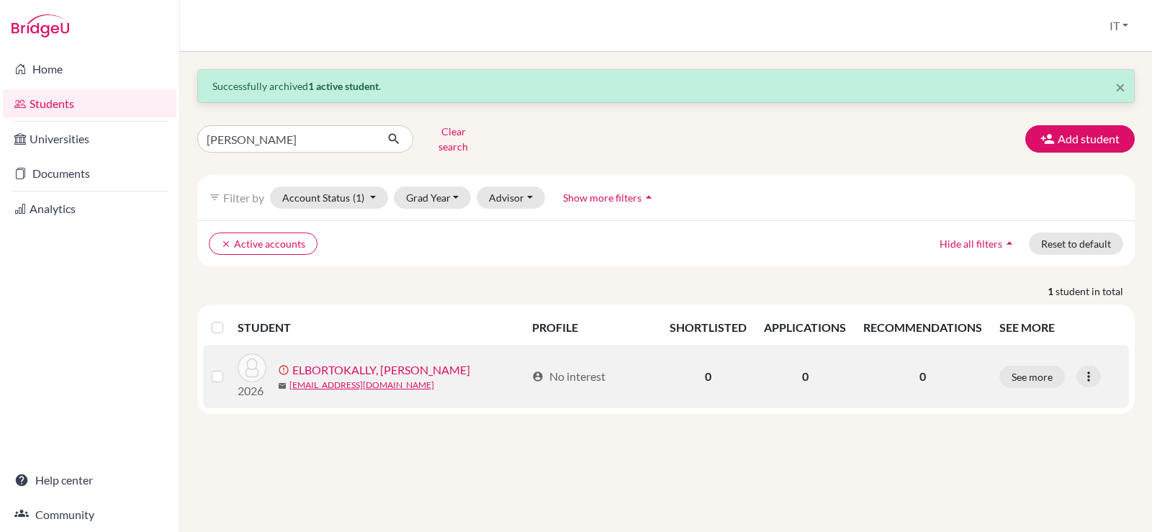
click at [229, 368] on label at bounding box center [229, 368] width 0 height 0
click at [0, 0] on input "checkbox" at bounding box center [0, 0] width 0 height 0
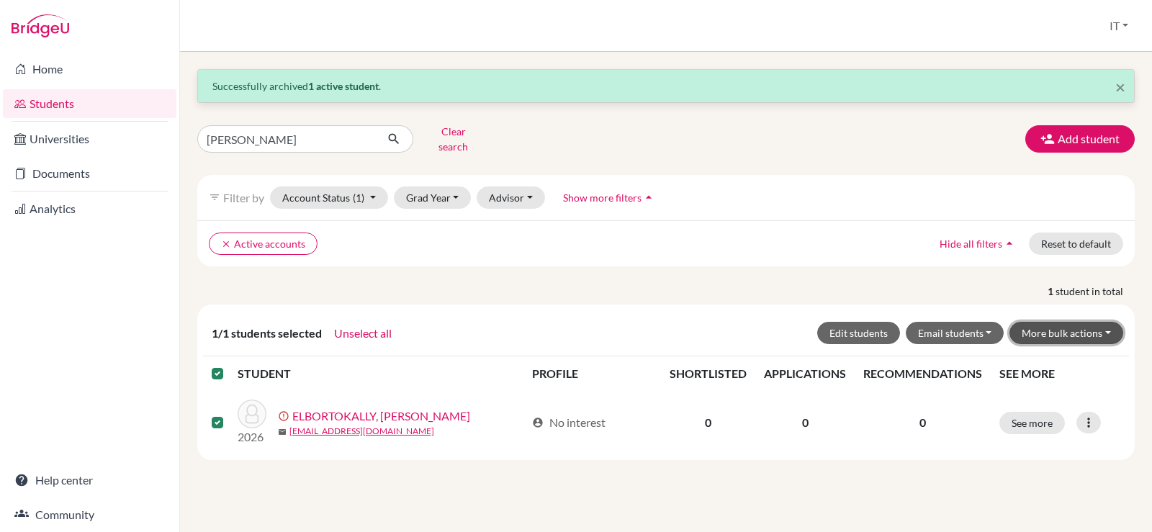
click at [1078, 322] on button "More bulk actions" at bounding box center [1066, 333] width 114 height 22
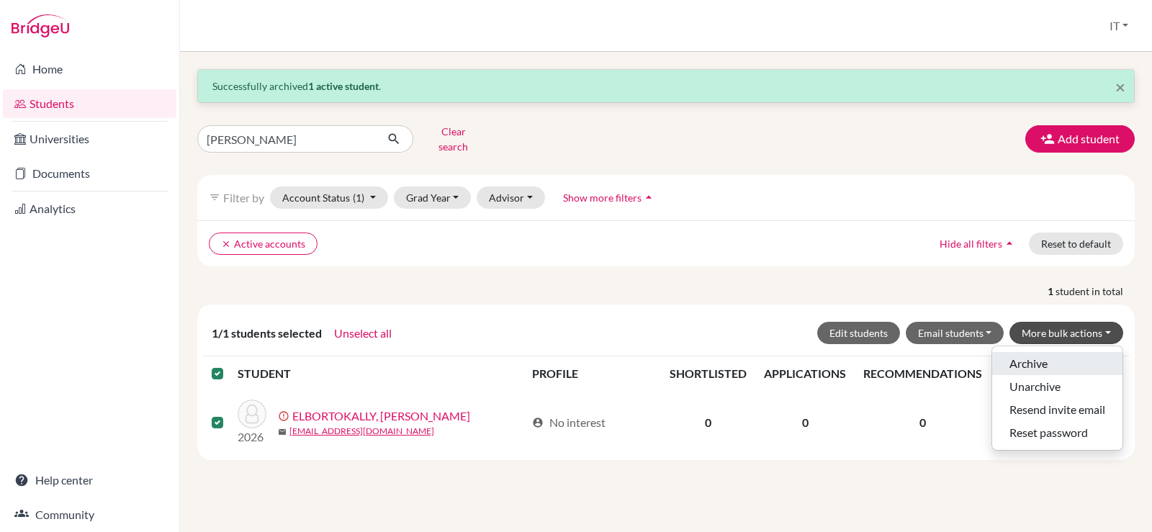
click at [1019, 352] on button "Archive" at bounding box center [1057, 363] width 130 height 23
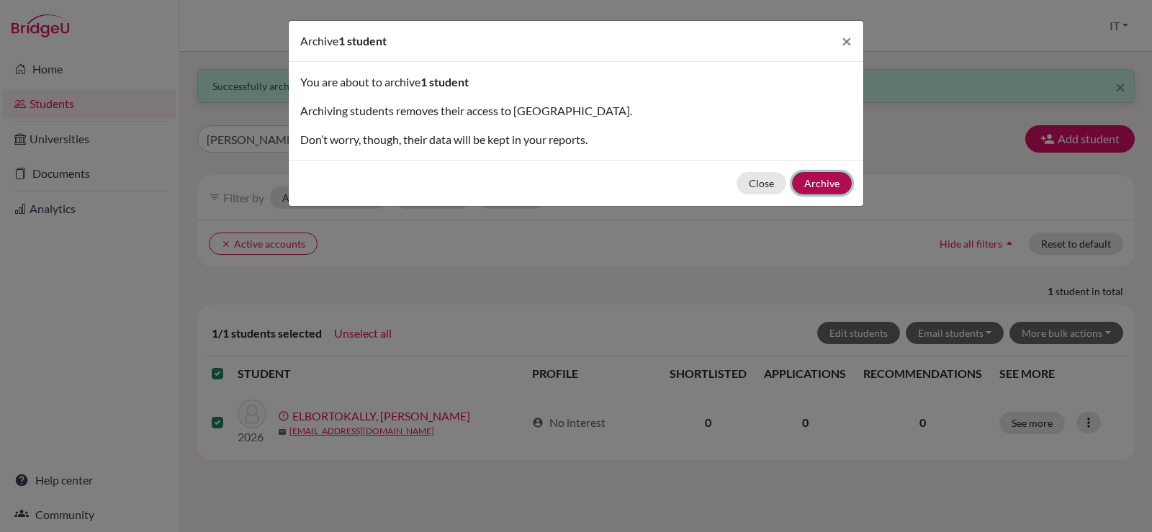
click at [831, 177] on button "Archive" at bounding box center [822, 183] width 60 height 22
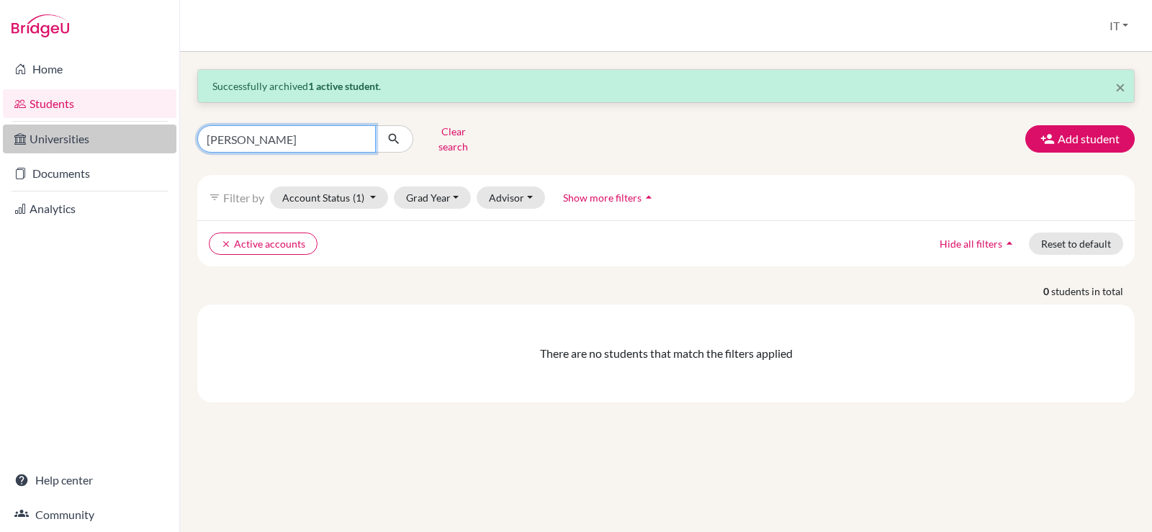
drag, startPoint x: 303, startPoint y: 137, endPoint x: 133, endPoint y: 129, distance: 170.1
click at [134, 133] on div "Home Students Universities Documents Analytics Help center Community Students o…" at bounding box center [576, 266] width 1152 height 532
paste input "[PERSON_NAME]"
type input "[PERSON_NAME]"
click button "submit" at bounding box center [394, 138] width 38 height 27
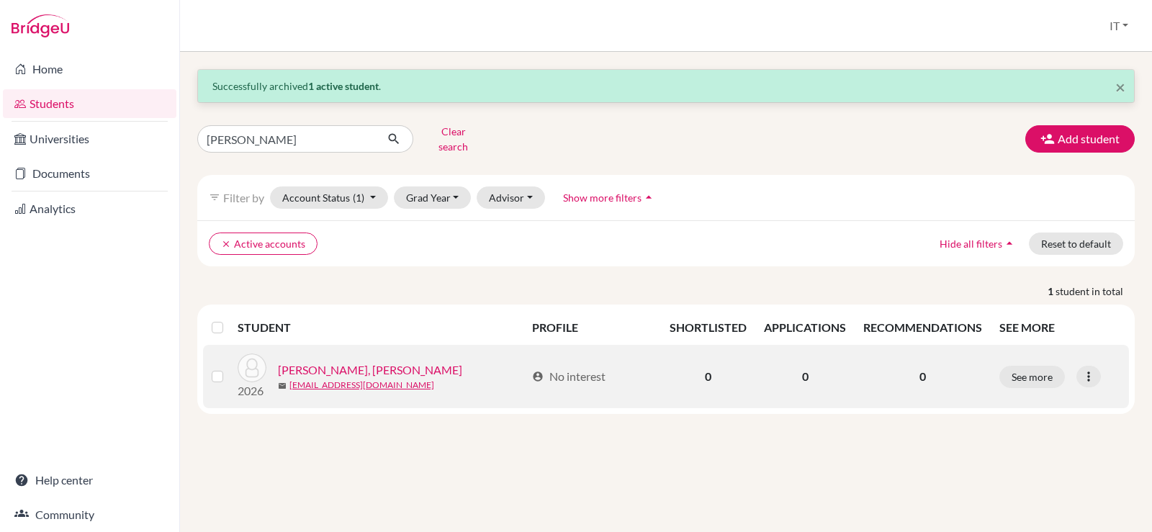
click at [229, 368] on label at bounding box center [229, 368] width 0 height 0
click at [0, 0] on input "checkbox" at bounding box center [0, 0] width 0 height 0
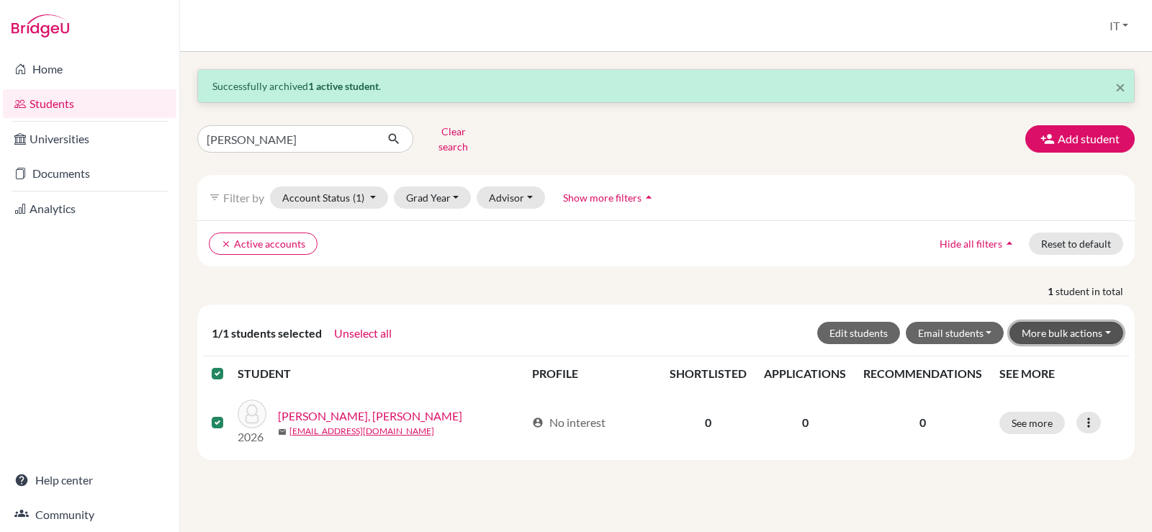
click at [1068, 322] on button "More bulk actions" at bounding box center [1066, 333] width 114 height 22
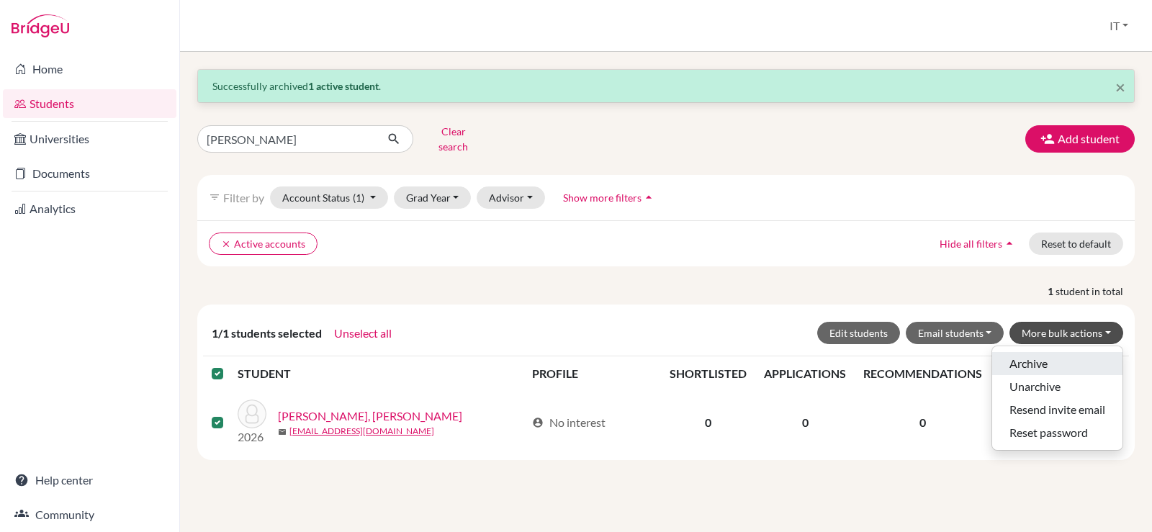
click at [1033, 355] on button "Archive" at bounding box center [1057, 363] width 130 height 23
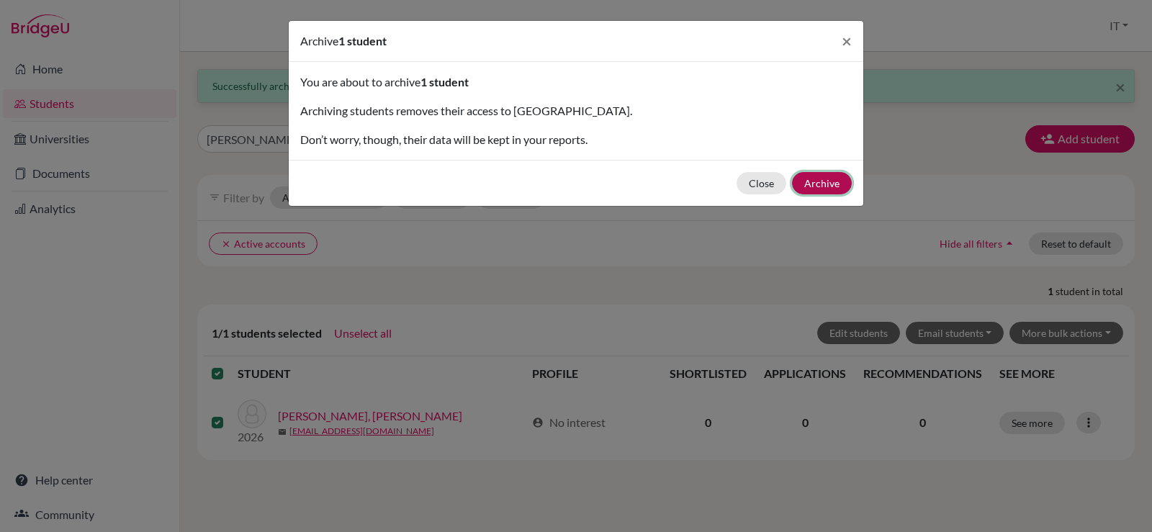
click at [825, 179] on button "Archive" at bounding box center [822, 183] width 60 height 22
